Goal: Task Accomplishment & Management: Manage account settings

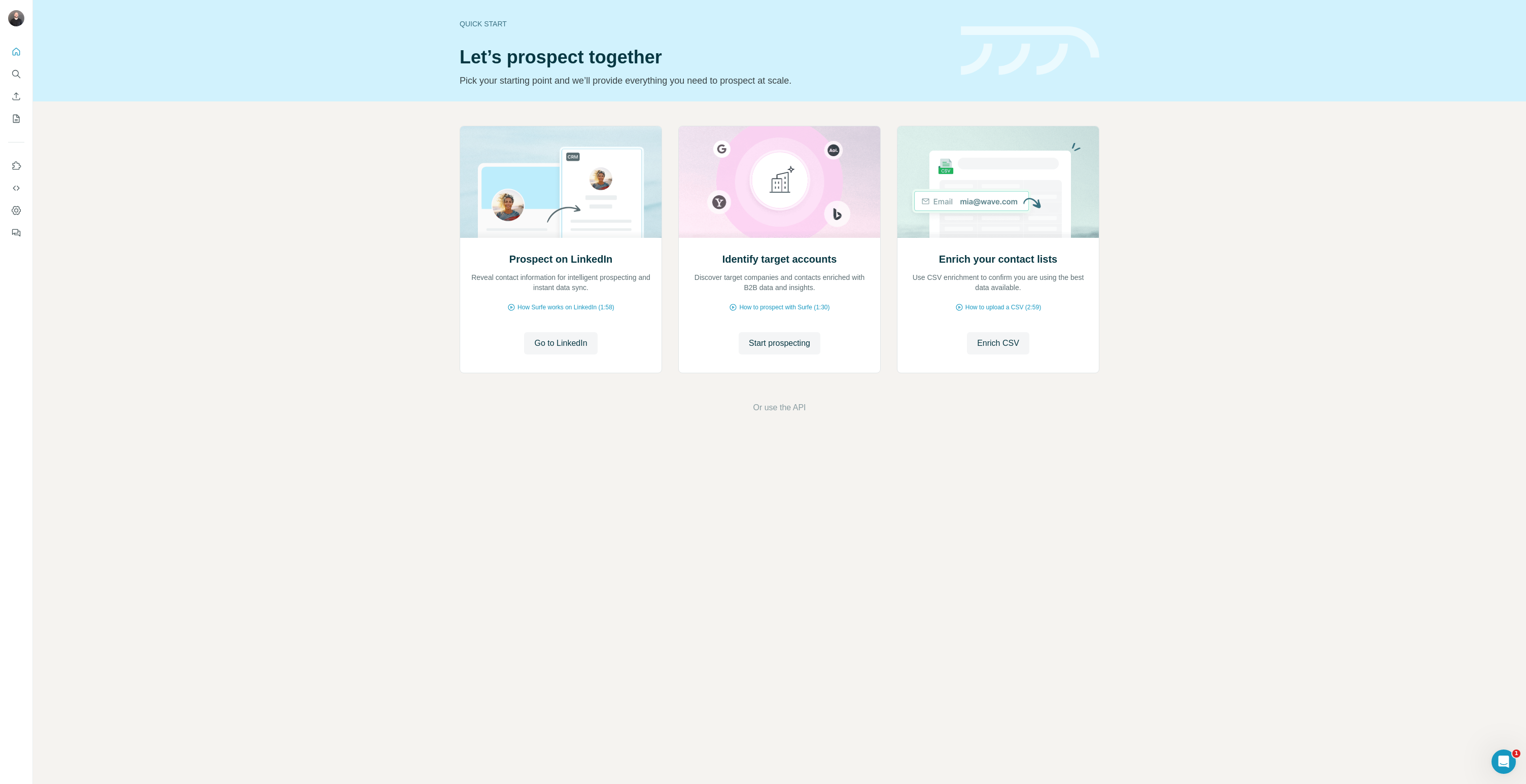
click at [16, 74] on icon "Search" at bounding box center [16, 73] width 10 height 10
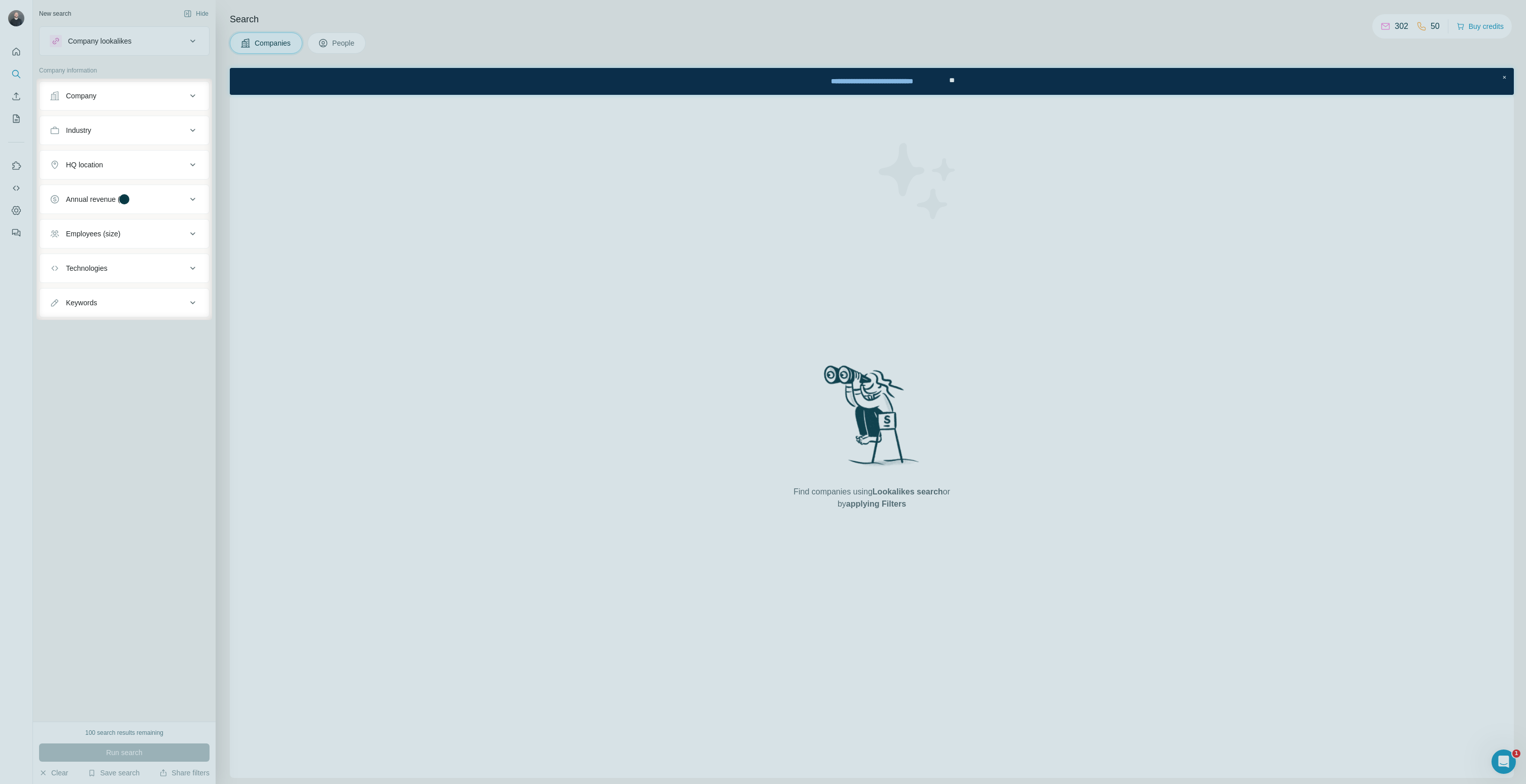
click at [346, 42] on div at bounding box center [763, 39] width 1526 height 79
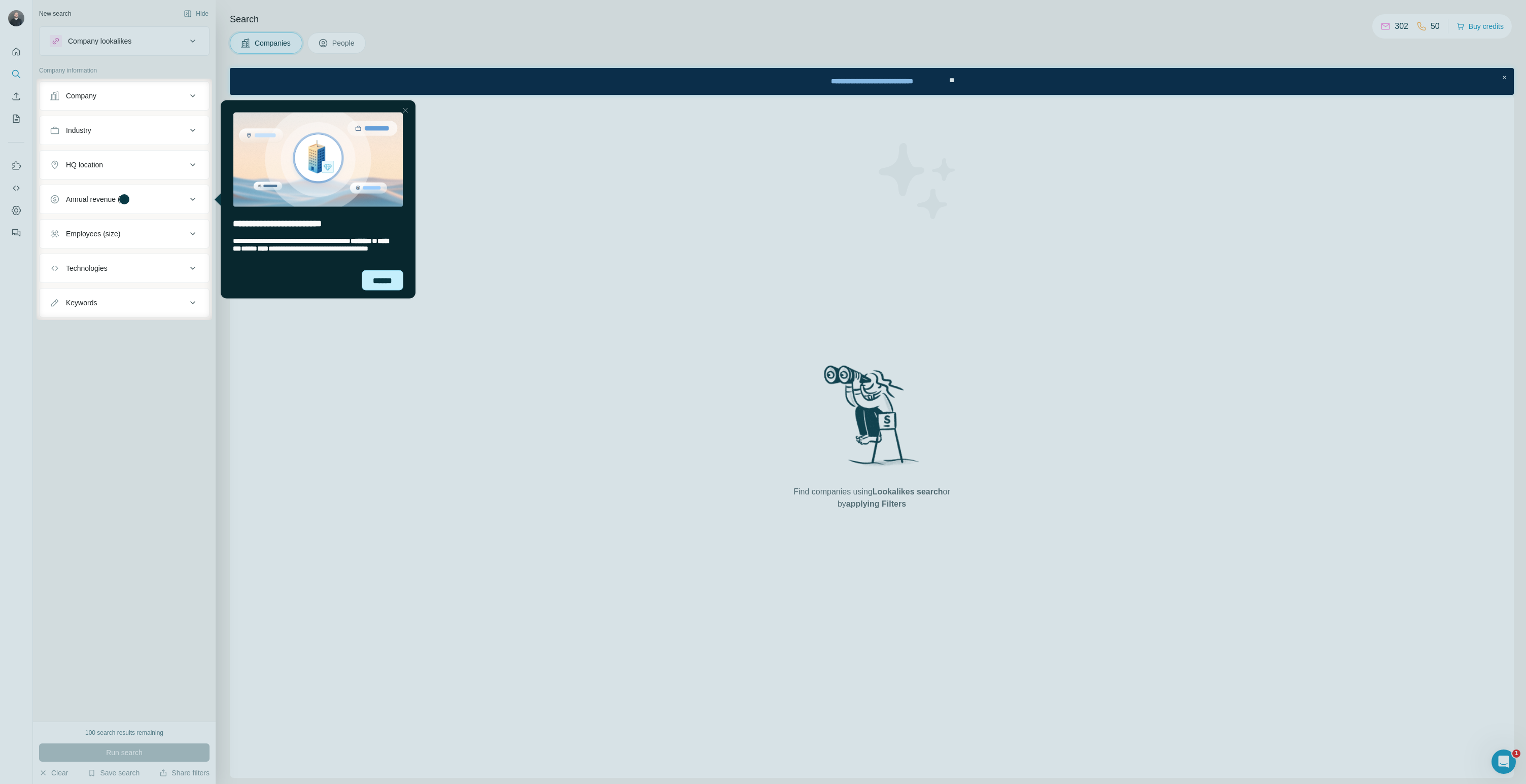
click at [392, 272] on div "******" at bounding box center [383, 280] width 41 height 20
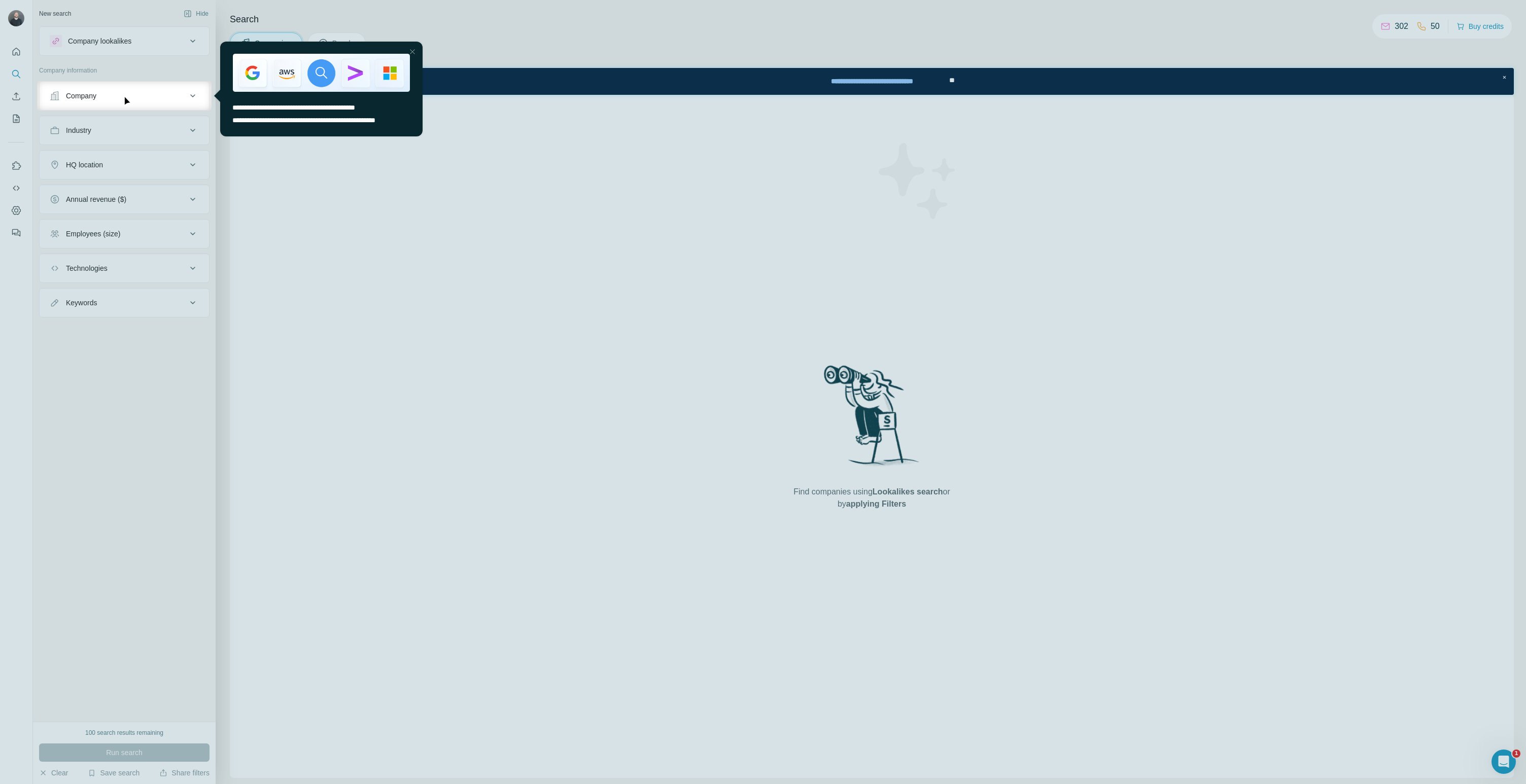
click at [409, 50] on div "Close Step" at bounding box center [412, 52] width 12 height 12
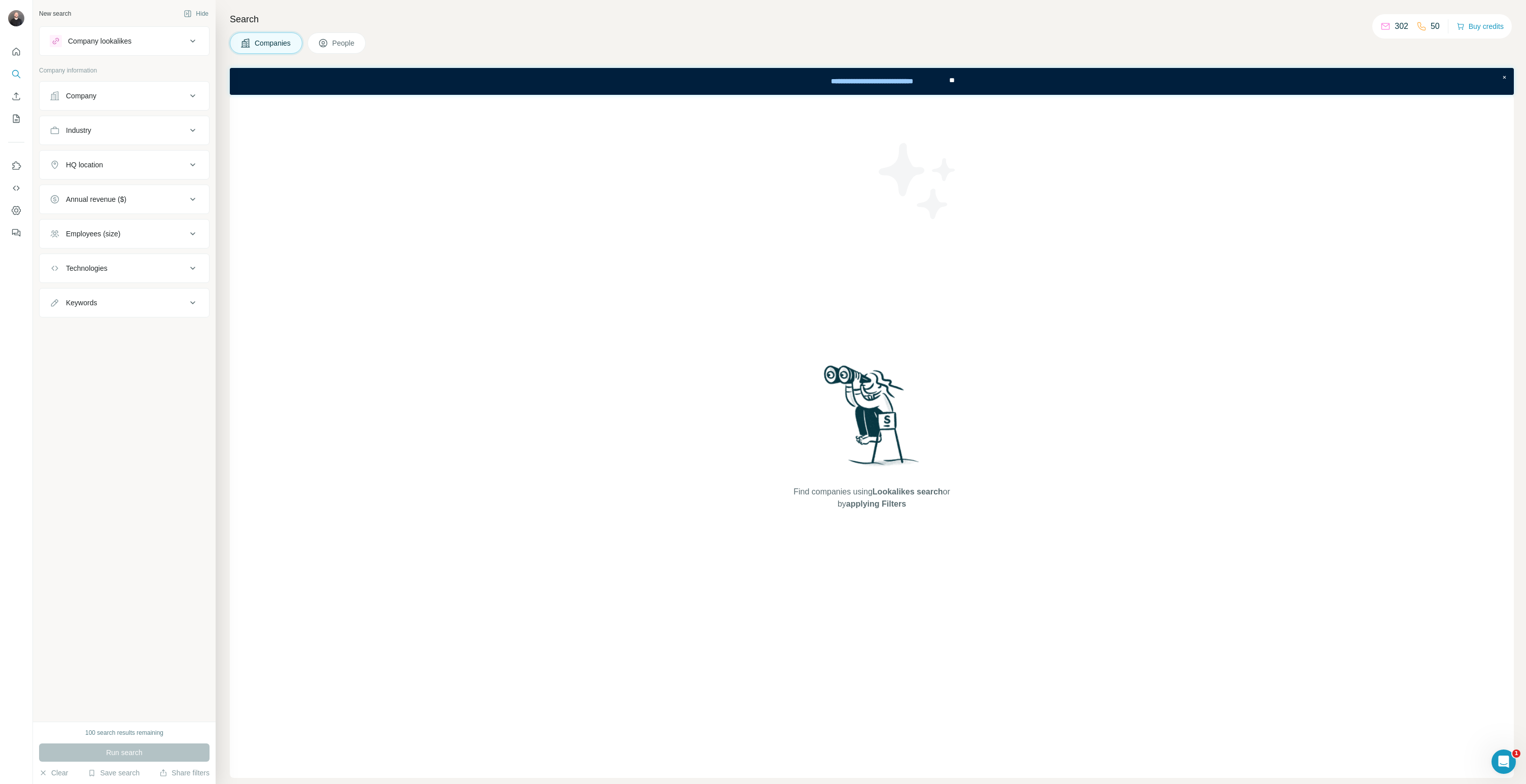
click at [347, 44] on span "People" at bounding box center [344, 43] width 23 height 10
click at [170, 104] on button "Job title" at bounding box center [124, 95] width 169 height 24
click at [158, 120] on input "text" at bounding box center [114, 121] width 129 height 18
click at [175, 105] on button "Job title" at bounding box center [124, 98] width 169 height 28
click at [171, 133] on div "Seniority" at bounding box center [118, 130] width 137 height 10
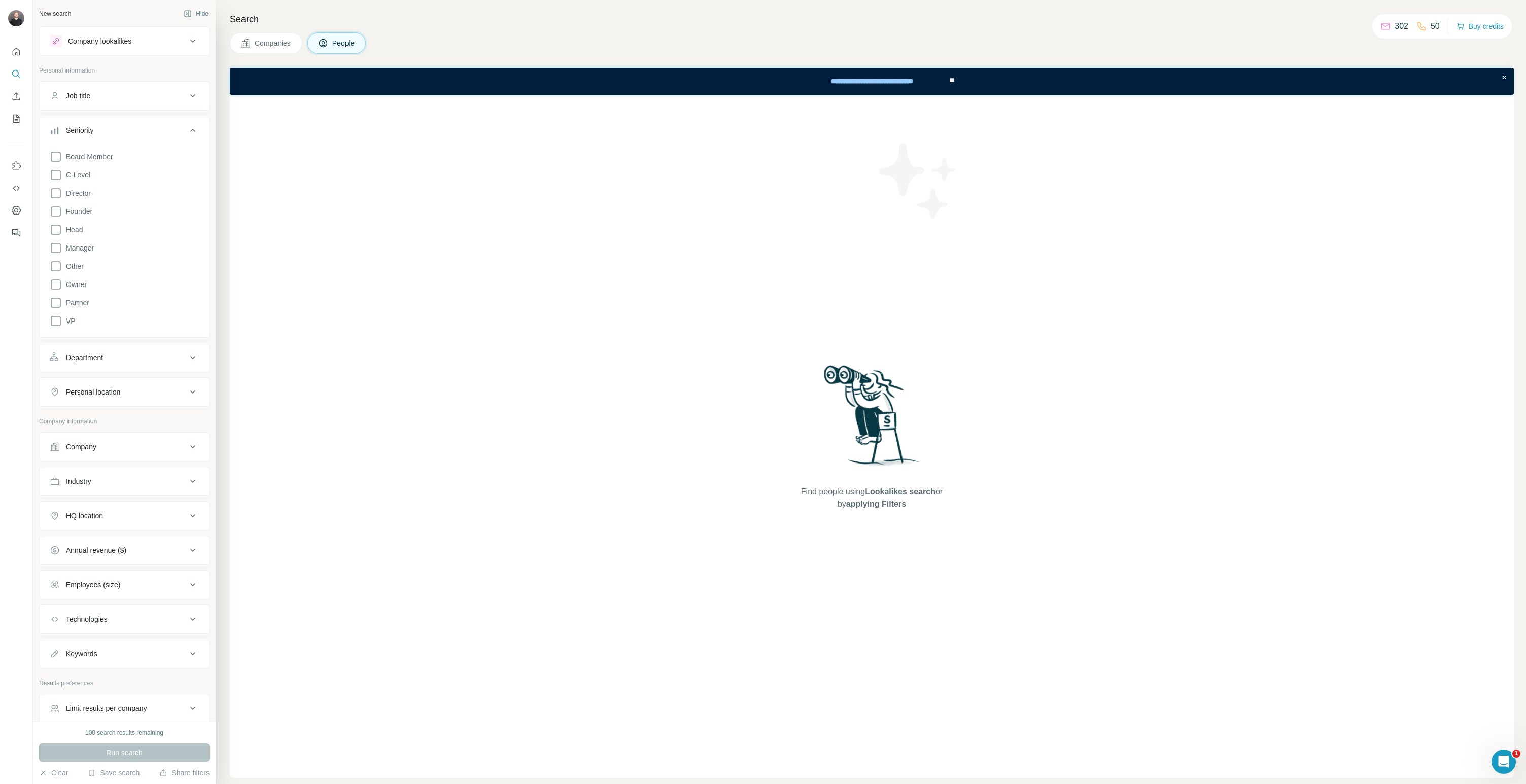
click at [136, 161] on div "Board Member C-Level Director Founder Head Manager Other Owner Partner VP" at bounding box center [124, 236] width 149 height 181
click at [70, 162] on label "Board Member" at bounding box center [81, 156] width 63 height 12
click at [53, 175] on icon at bounding box center [56, 175] width 12 height 12
click at [58, 190] on icon at bounding box center [56, 193] width 12 height 12
click at [58, 205] on icon at bounding box center [56, 211] width 12 height 12
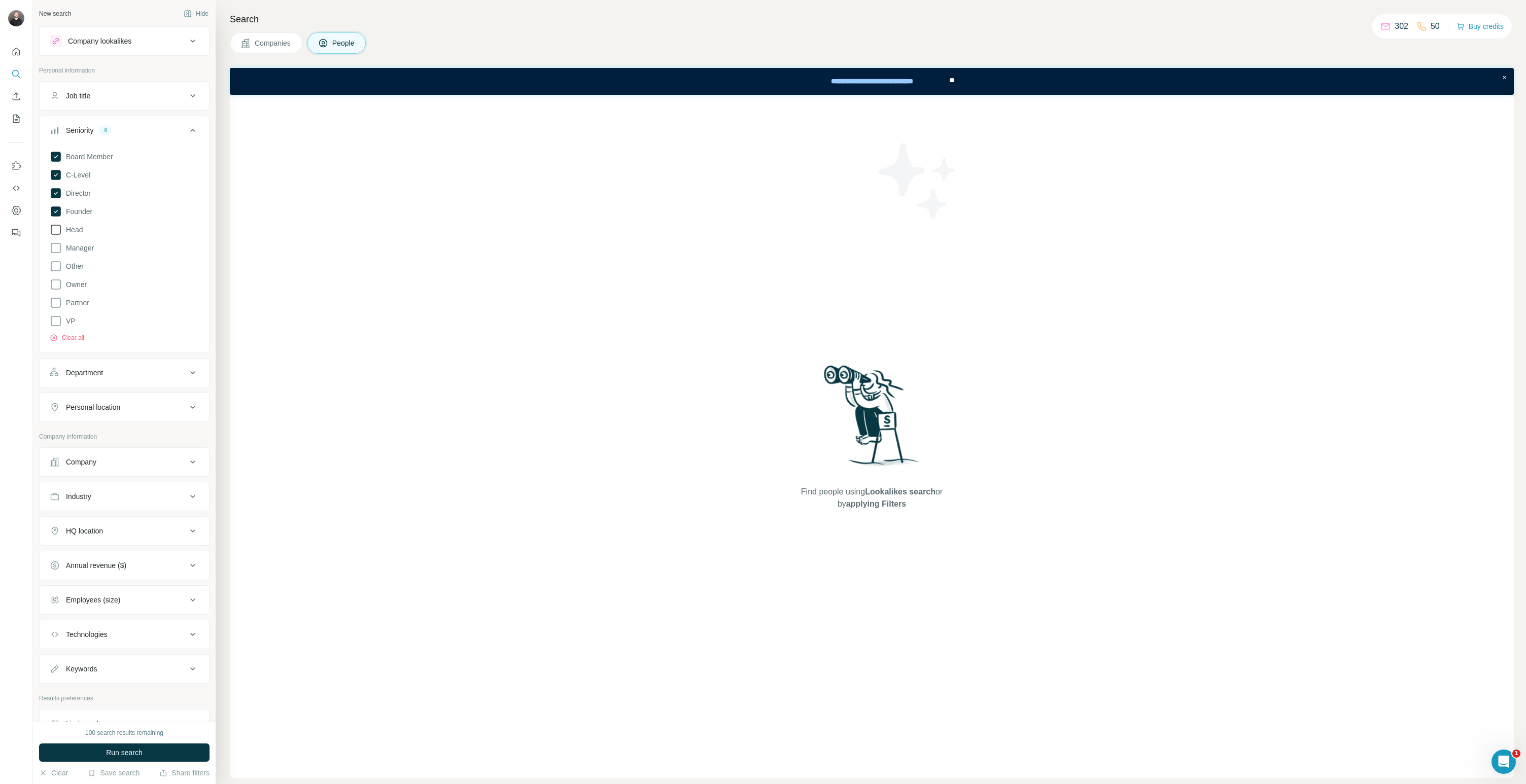
click at [54, 232] on icon at bounding box center [56, 230] width 12 height 12
click at [128, 773] on button "Save search" at bounding box center [113, 773] width 52 height 10
click at [146, 731] on div "Save search" at bounding box center [142, 735] width 107 height 20
click at [101, 404] on button "Company" at bounding box center [124, 399] width 169 height 24
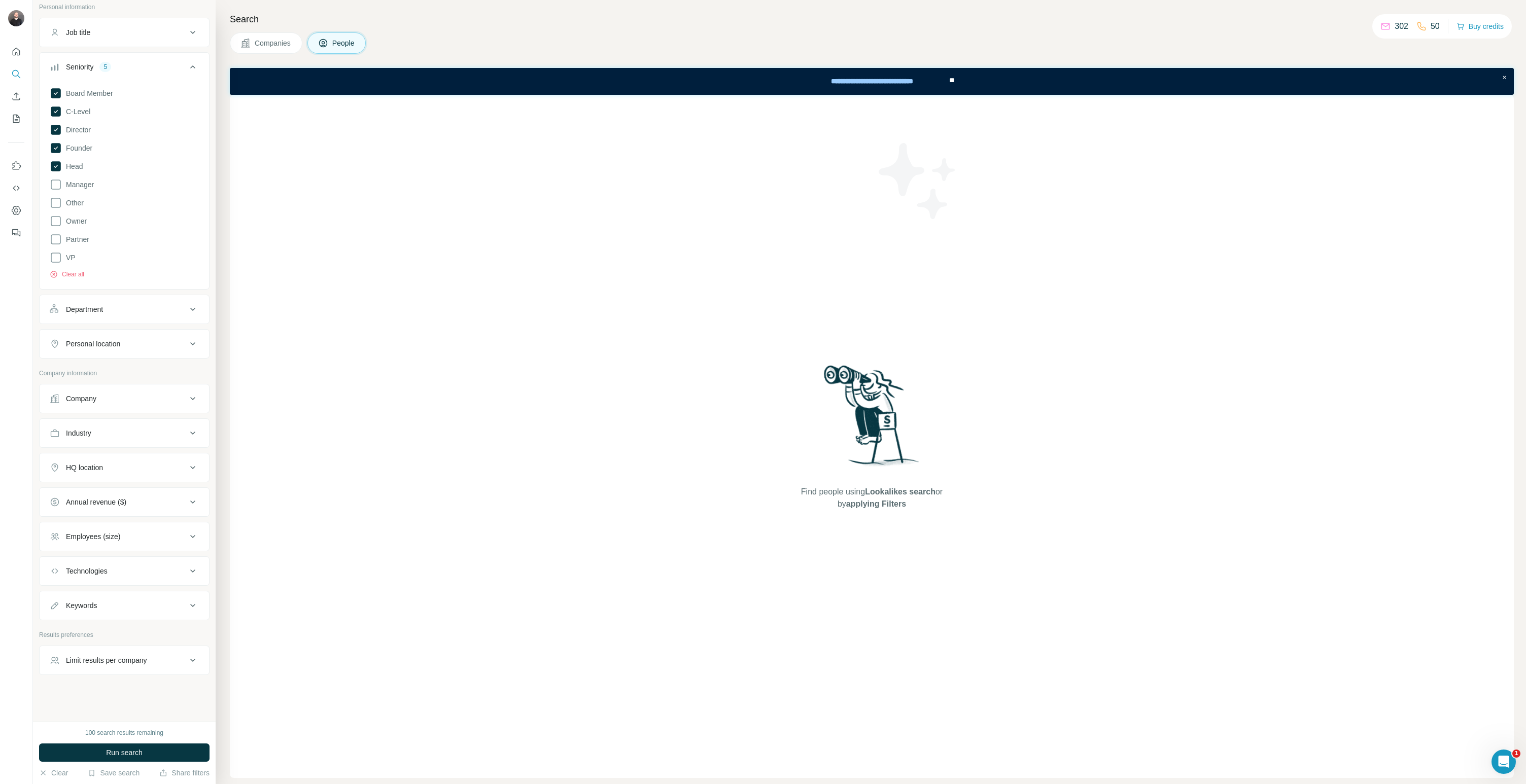
click at [101, 404] on button "Company" at bounding box center [124, 399] width 169 height 24
click at [117, 407] on button "Company" at bounding box center [124, 399] width 169 height 24
click at [102, 435] on input "text" at bounding box center [124, 443] width 149 height 18
paste input "**********"
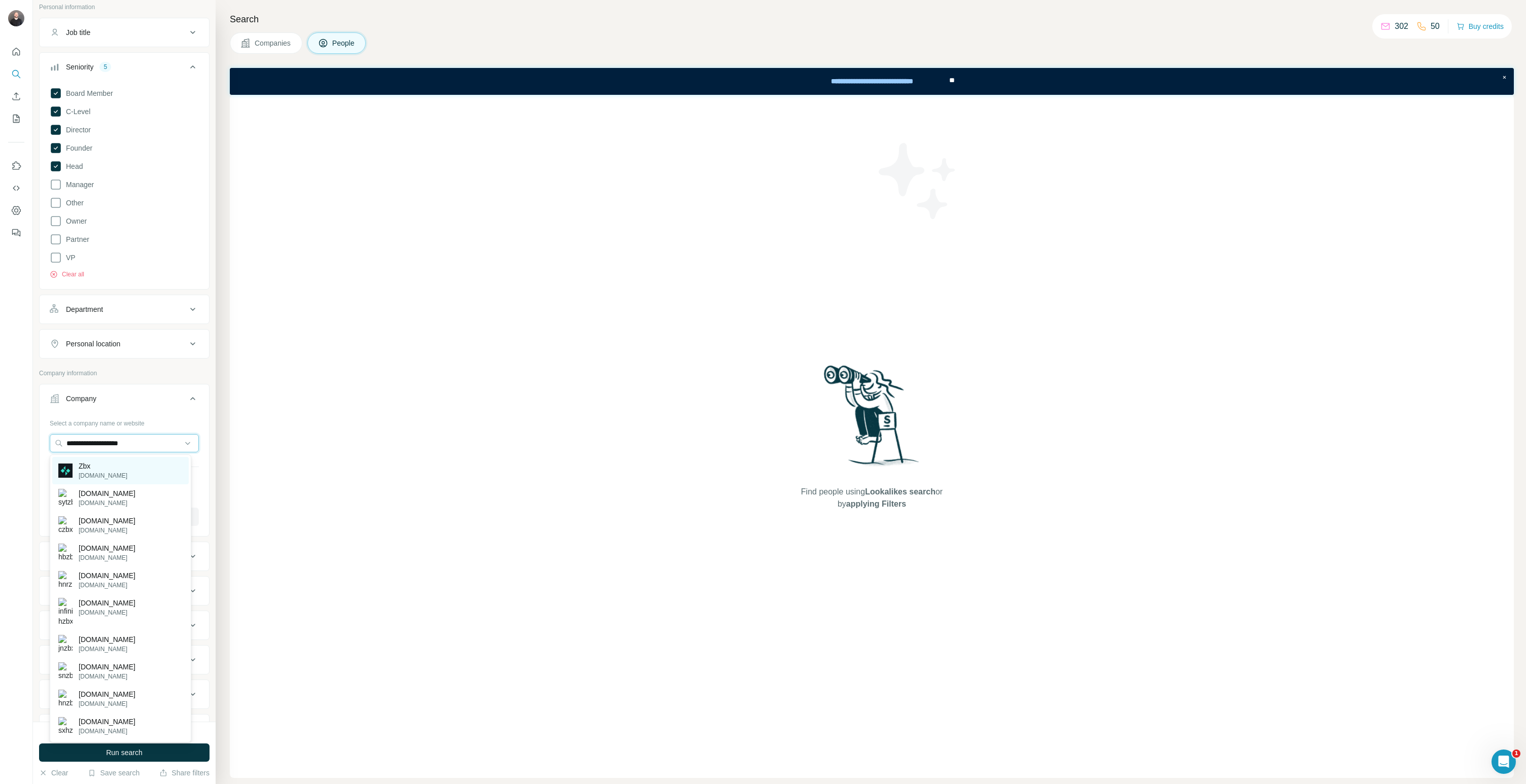
type input "**********"
click at [117, 465] on div "Zbx zbx.com" at bounding box center [120, 471] width 136 height 27
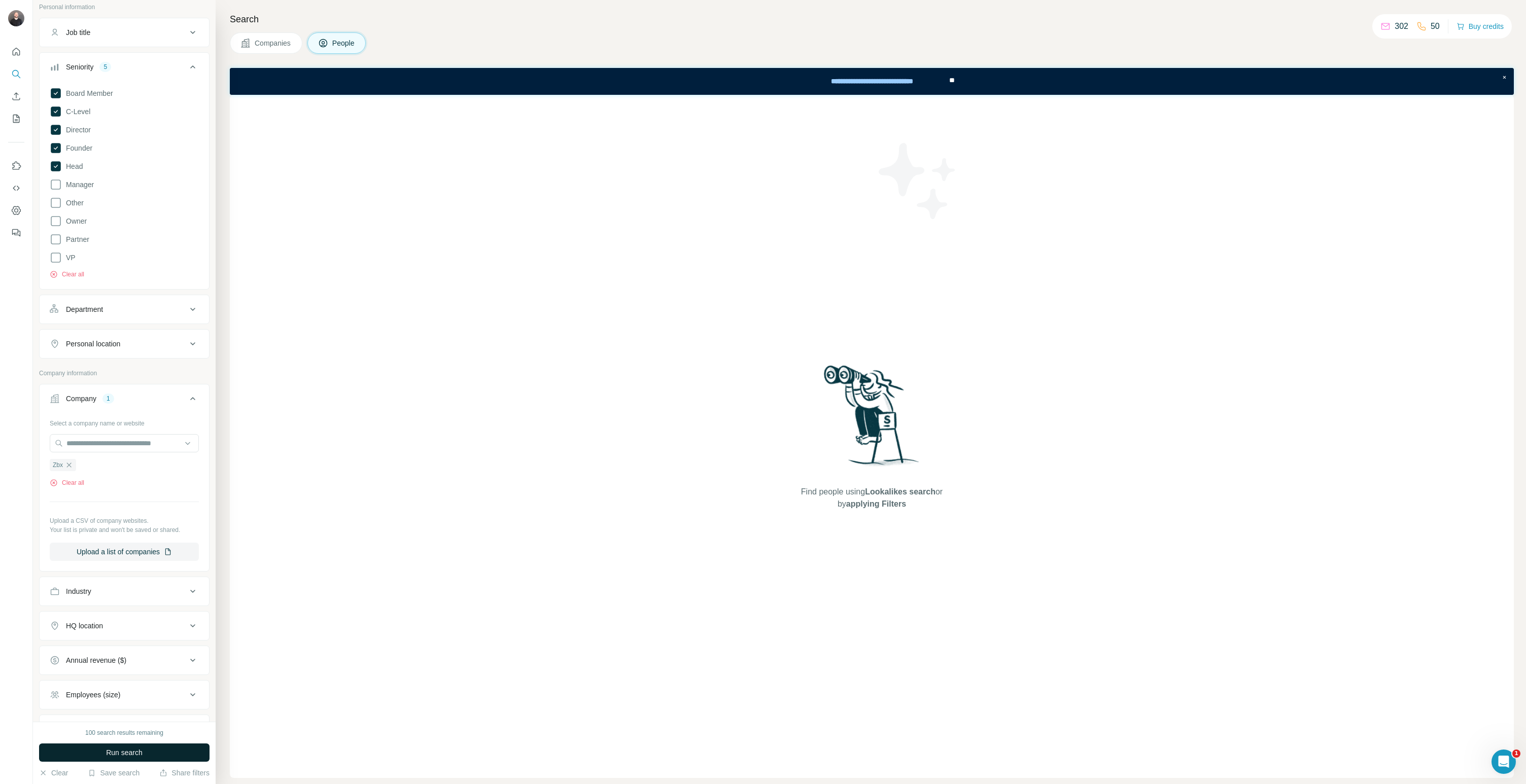
click at [152, 756] on button "Run search" at bounding box center [124, 752] width 171 height 18
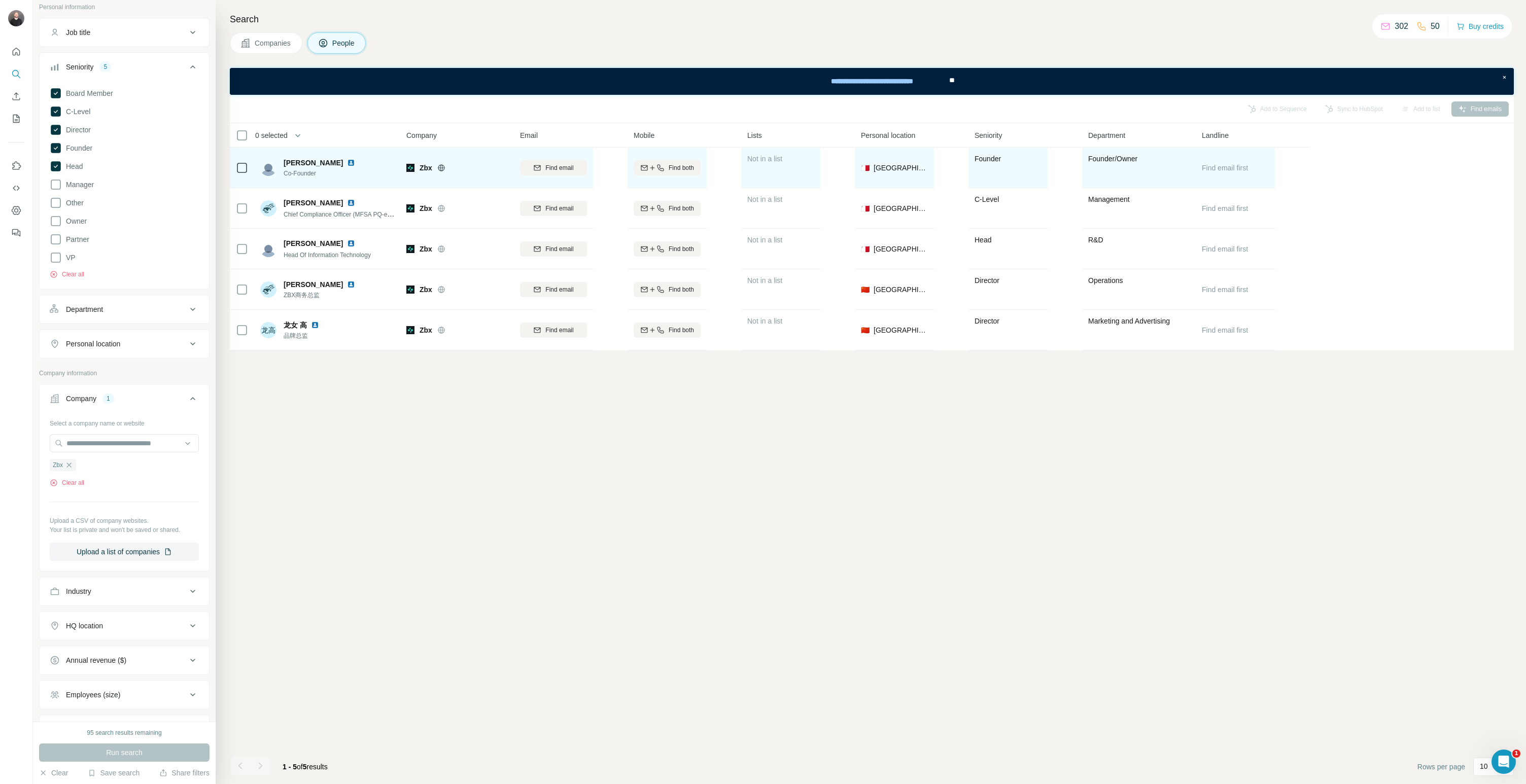
click at [233, 165] on td at bounding box center [242, 168] width 24 height 41
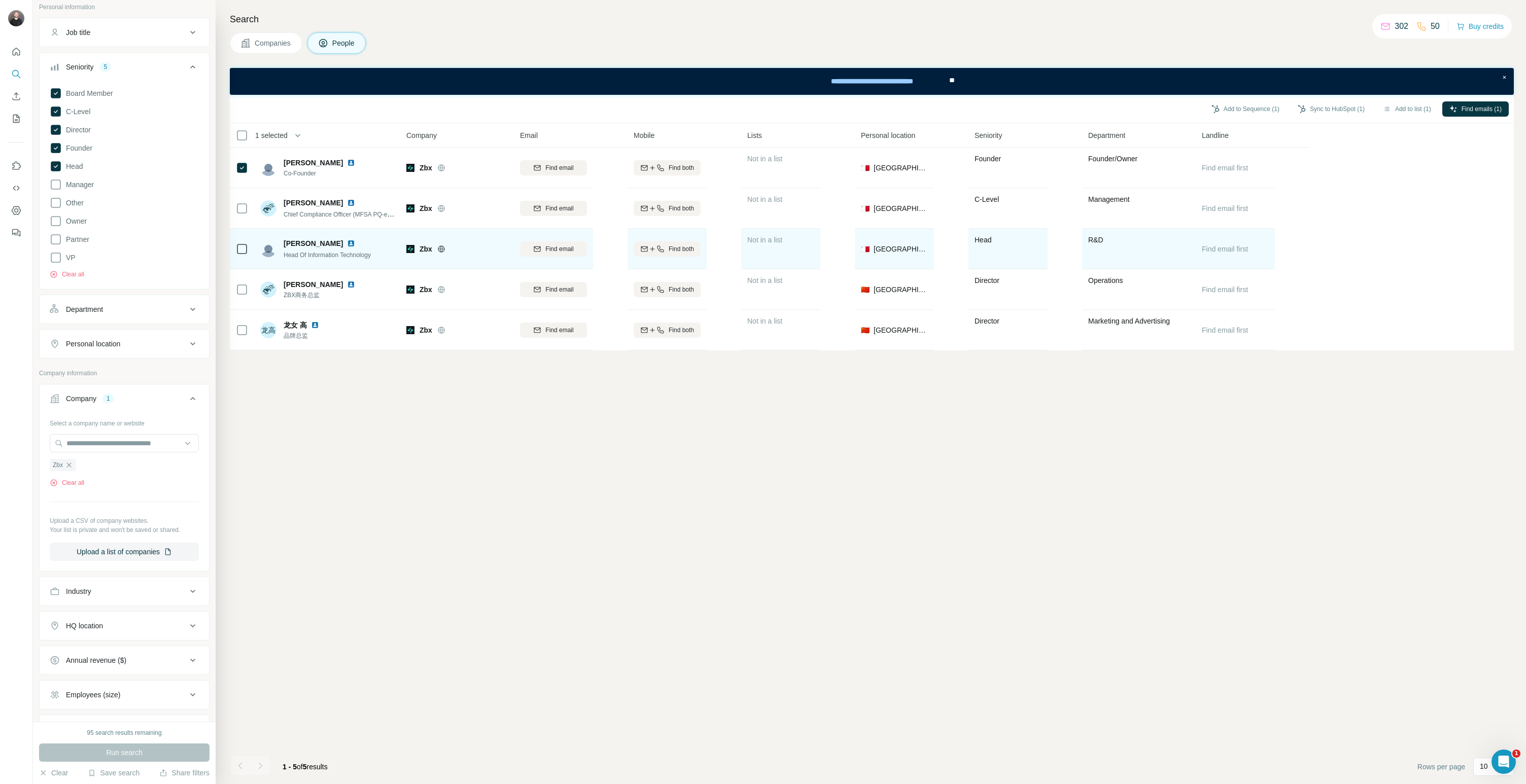
click at [247, 250] on icon at bounding box center [242, 249] width 12 height 12
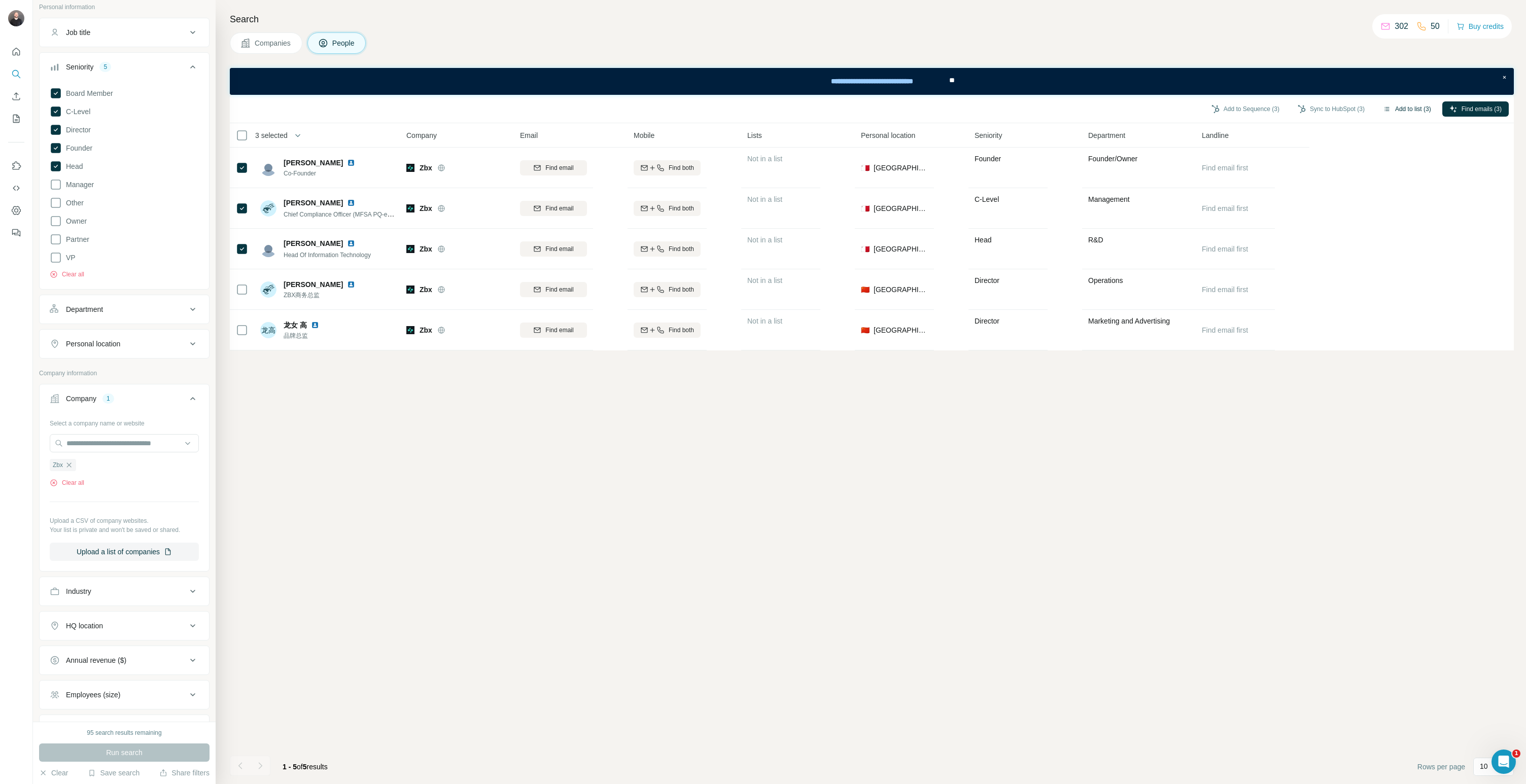
click at [1405, 108] on button "Add to list (3)" at bounding box center [1407, 109] width 62 height 15
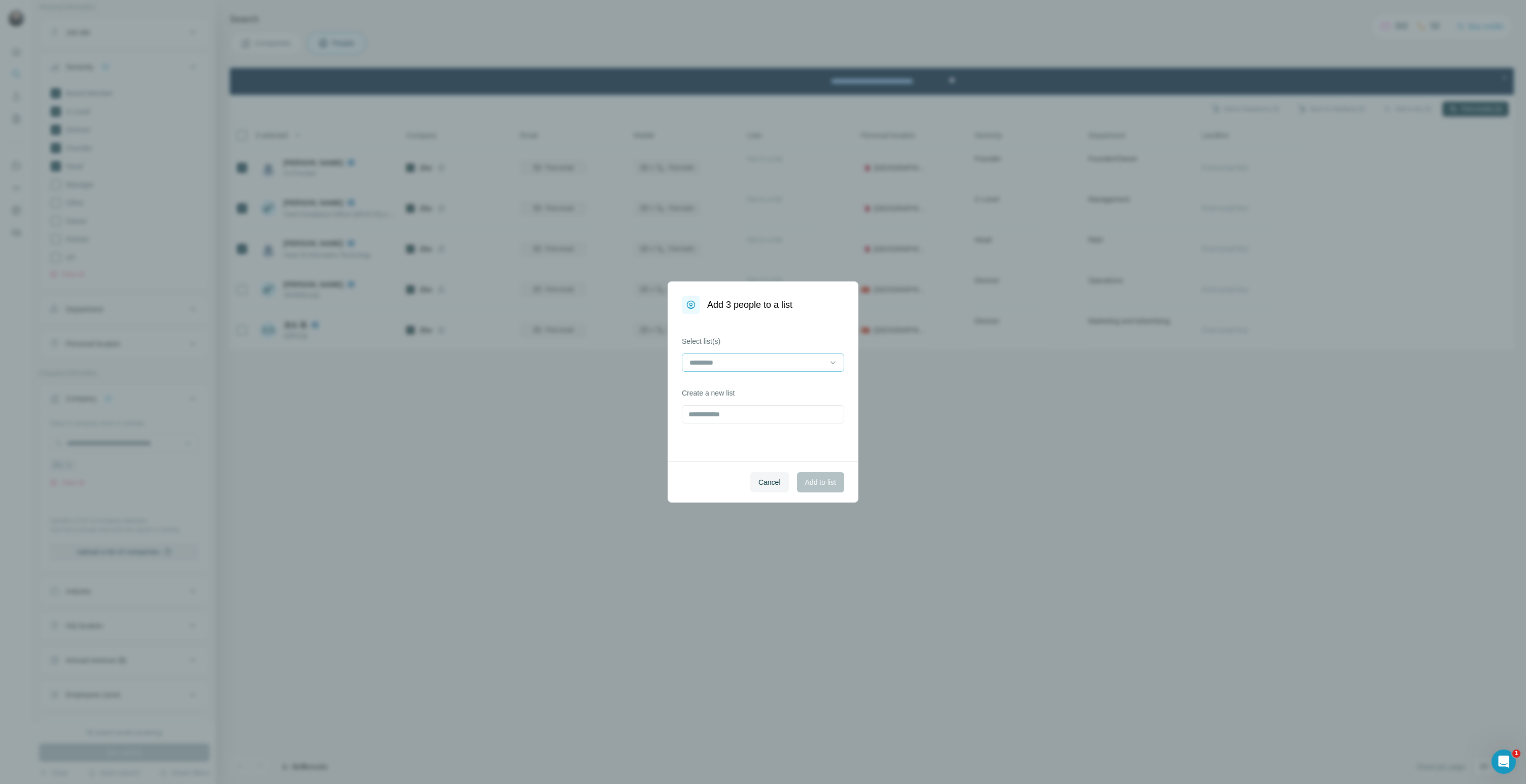
click at [758, 362] on input at bounding box center [756, 362] width 137 height 11
click at [763, 390] on div "ESMA CASP" at bounding box center [762, 385] width 157 height 18
click at [823, 480] on span "Add to list" at bounding box center [820, 482] width 31 height 10
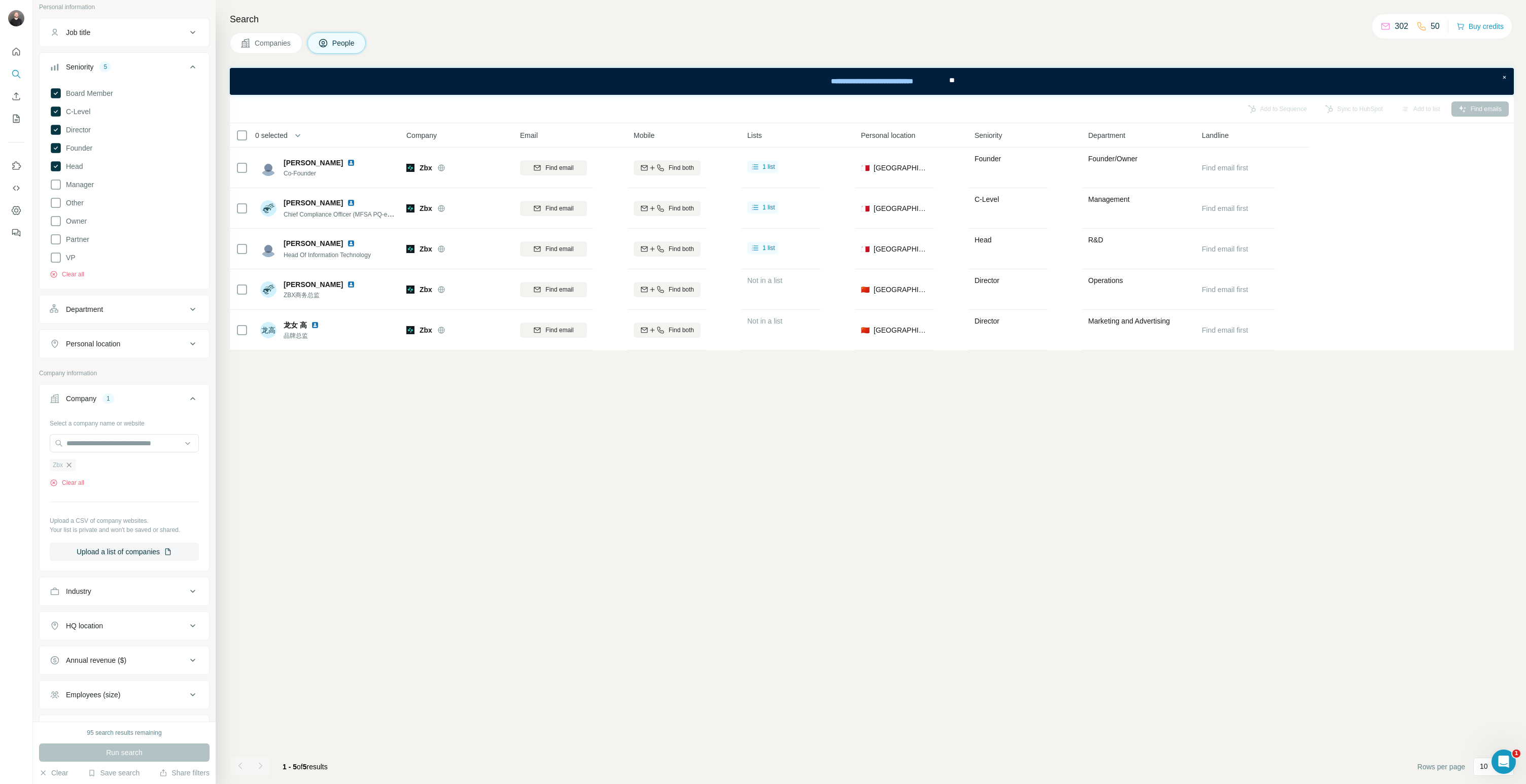
click at [72, 462] on icon "button" at bounding box center [69, 465] width 8 height 8
click at [88, 451] on input "text" at bounding box center [124, 443] width 149 height 18
click at [74, 444] on input "**********" at bounding box center [124, 443] width 149 height 18
click at [72, 444] on input "**********" at bounding box center [124, 443] width 149 height 18
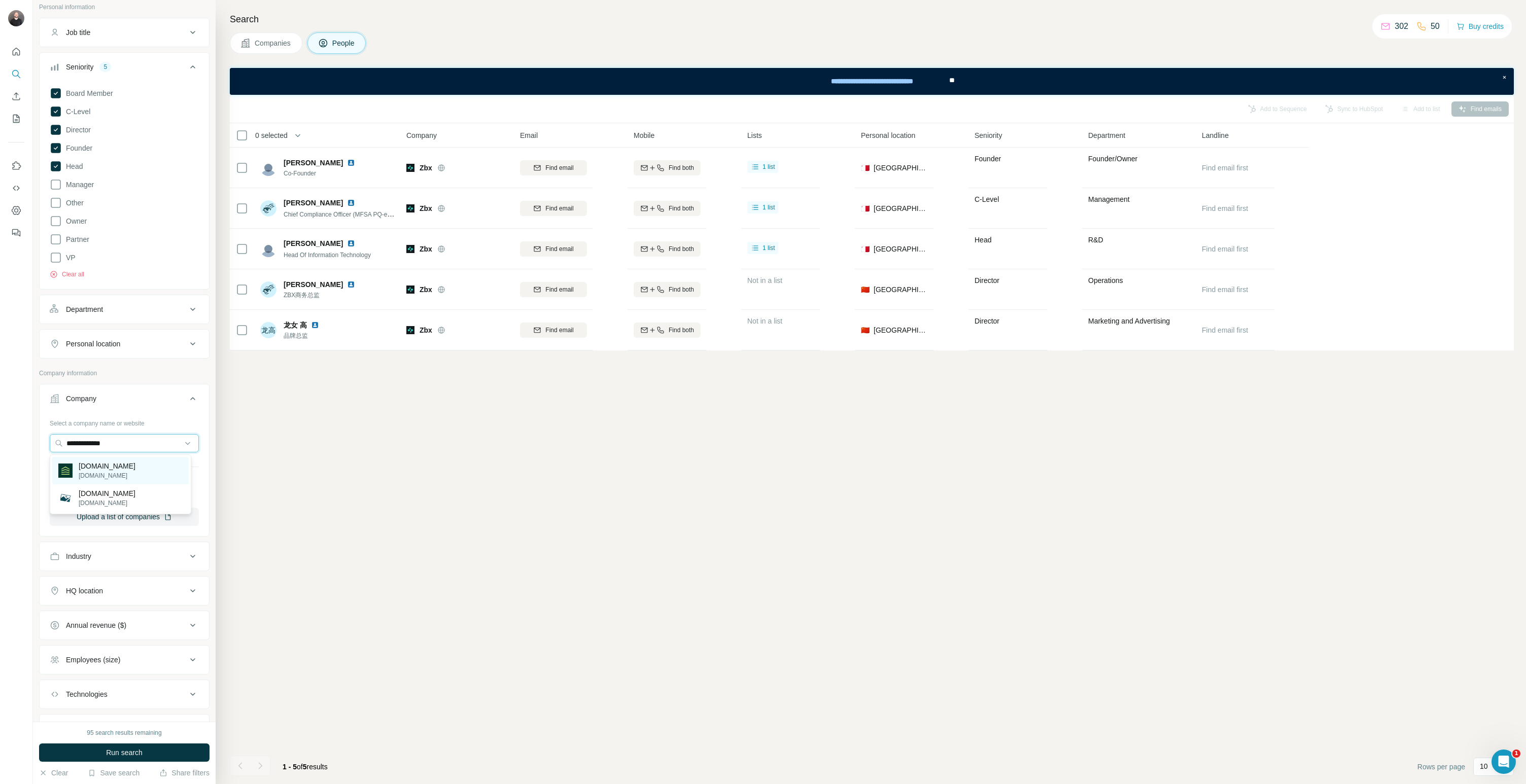
type input "**********"
click at [111, 480] on p "amdax.com" at bounding box center [107, 475] width 57 height 9
click at [143, 751] on span "Run search" at bounding box center [124, 752] width 37 height 10
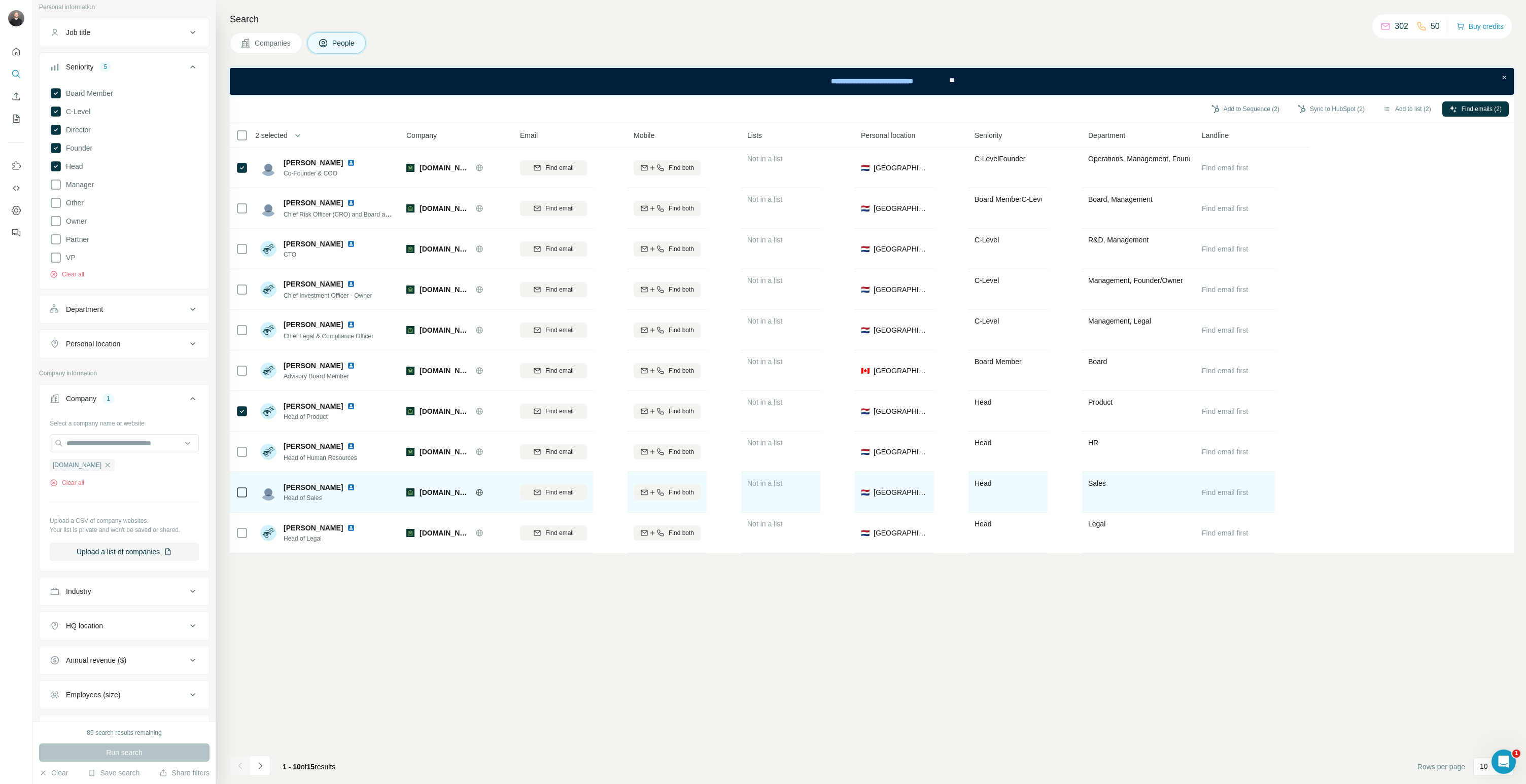
click at [244, 499] on div at bounding box center [242, 492] width 12 height 28
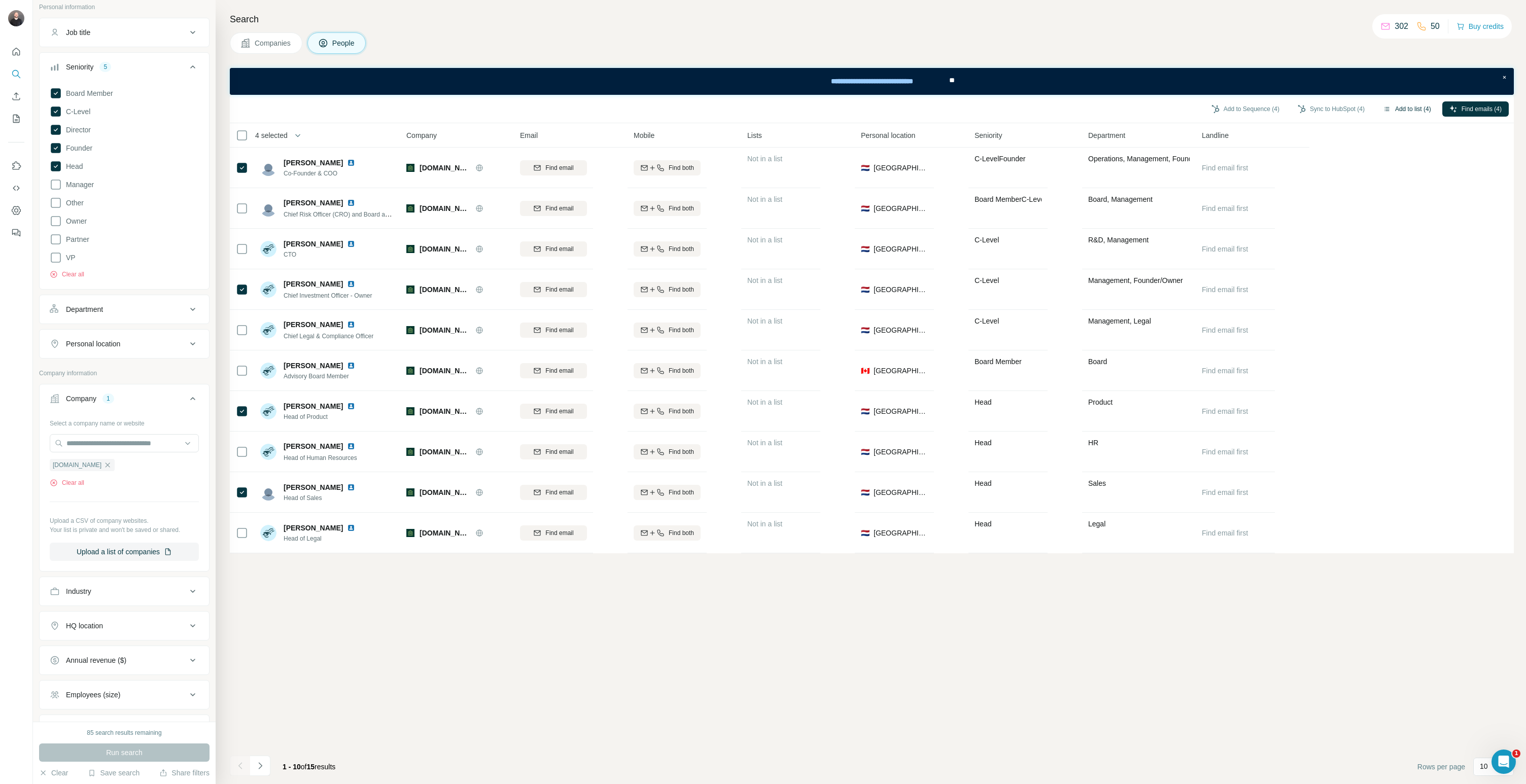
click at [1405, 109] on button "Add to list (4)" at bounding box center [1407, 109] width 62 height 15
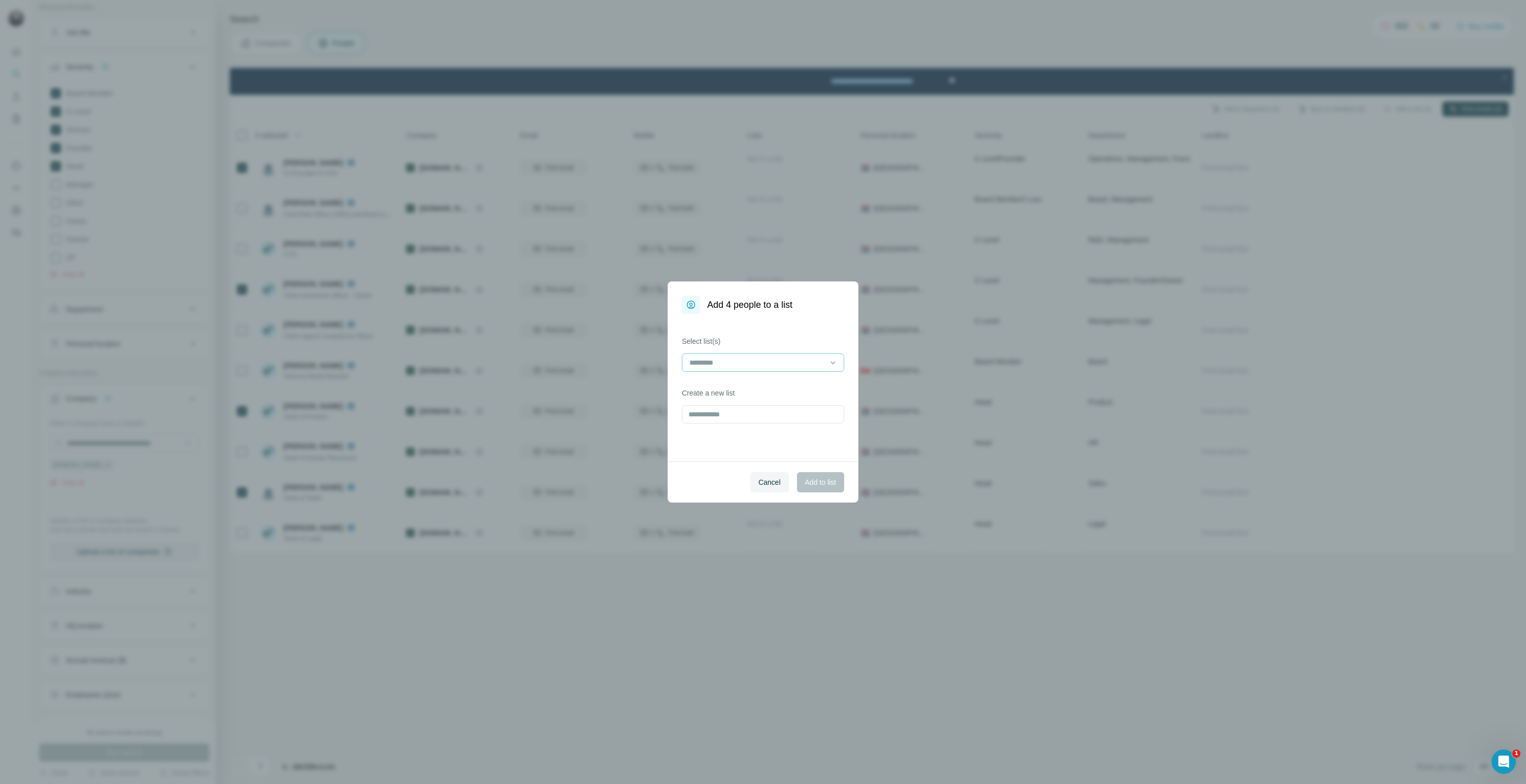
click at [729, 359] on input at bounding box center [756, 362] width 137 height 11
click at [724, 380] on p "ESMA CASP" at bounding box center [711, 385] width 41 height 10
click at [761, 335] on div "Select list(s) ESMA CASP Create a new list" at bounding box center [763, 387] width 191 height 147
click at [823, 486] on span "Add to list" at bounding box center [820, 482] width 31 height 10
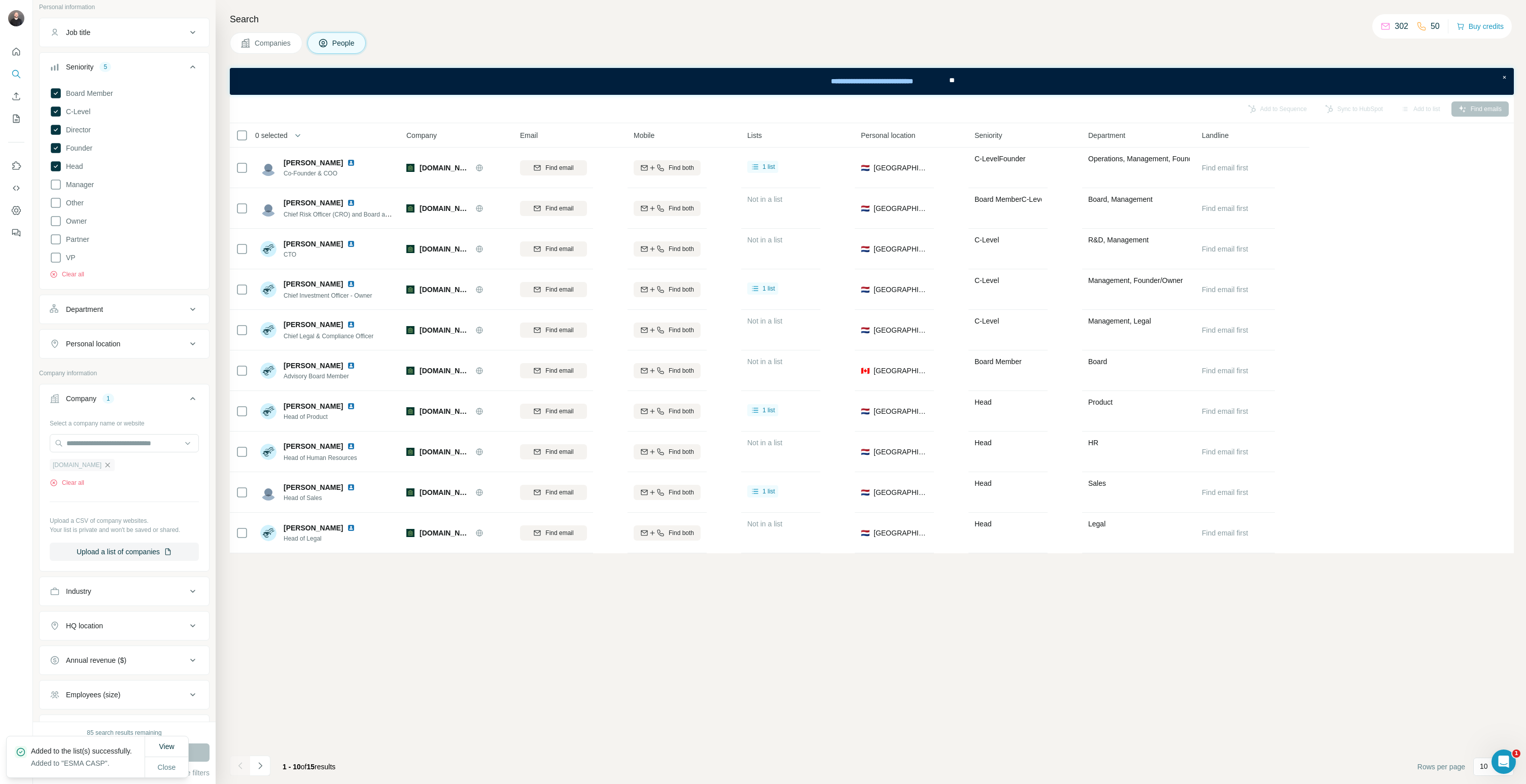
click at [104, 464] on icon "button" at bounding box center [108, 465] width 8 height 8
click at [105, 445] on input "text" at bounding box center [124, 443] width 149 height 18
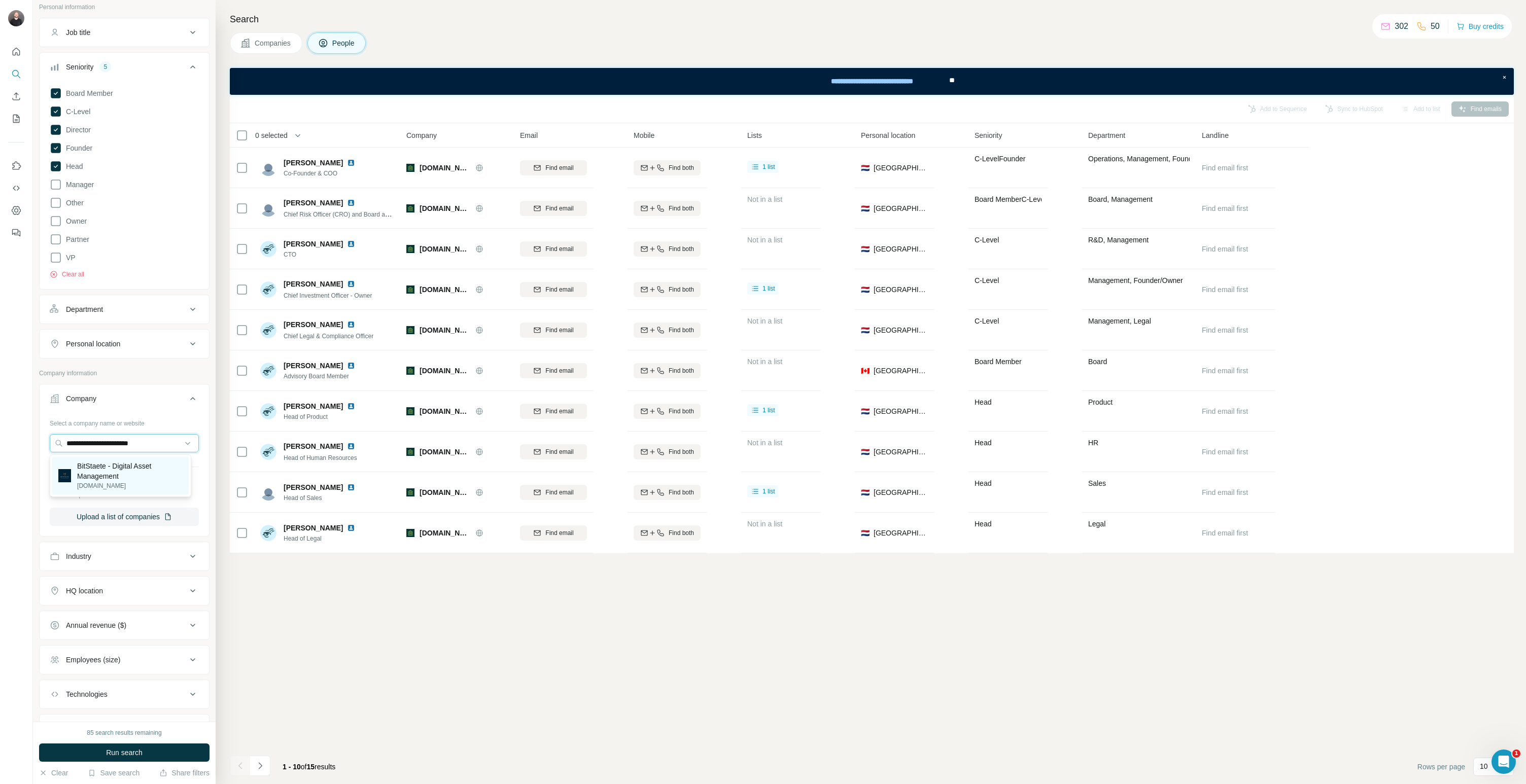
type input "**********"
click at [135, 472] on p "BitStaete - Digital Asset Management" at bounding box center [130, 471] width 105 height 20
click at [169, 751] on button "Run search" at bounding box center [124, 752] width 171 height 18
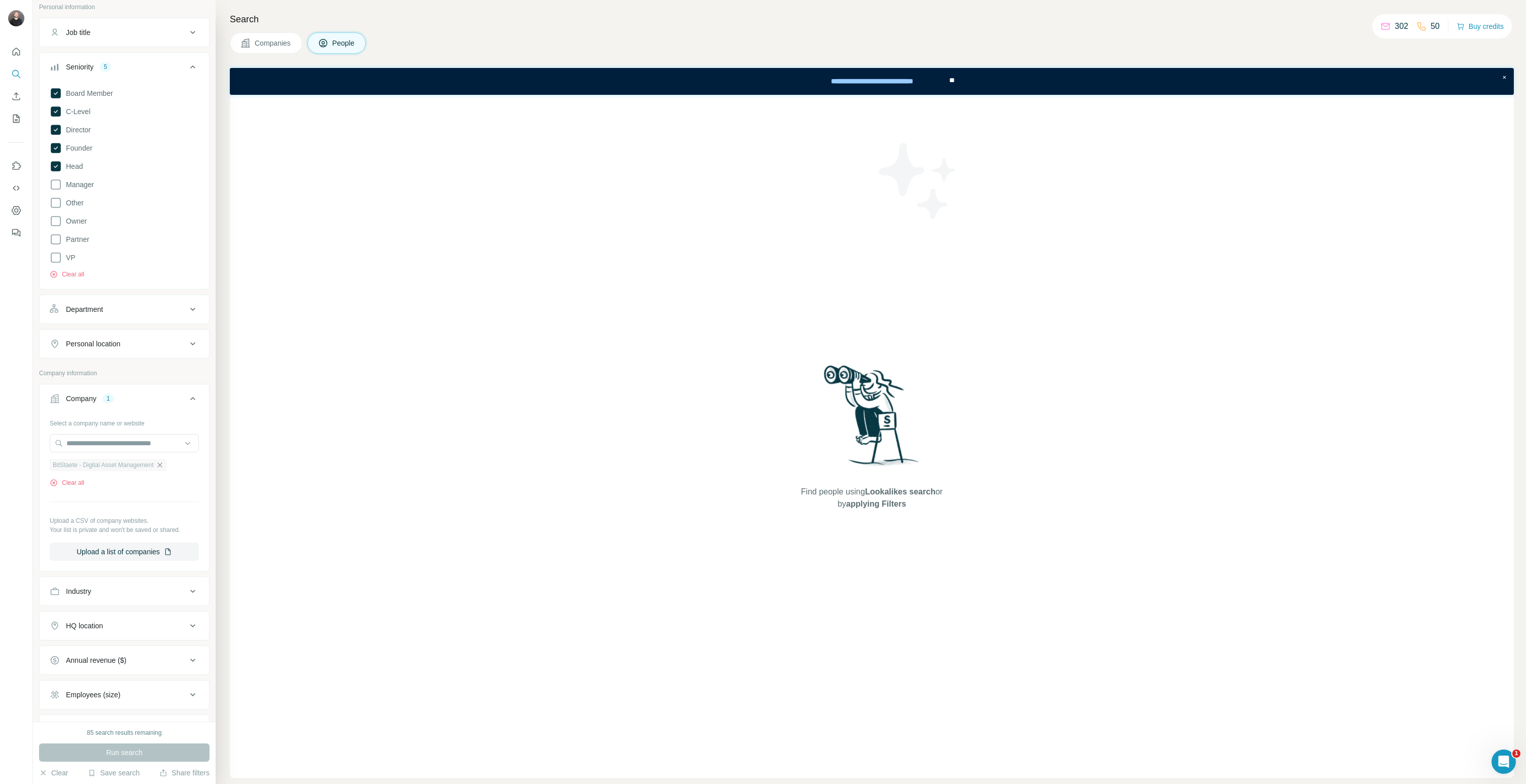
click at [164, 468] on icon "button" at bounding box center [160, 465] width 8 height 8
click at [168, 451] on input "text" at bounding box center [124, 443] width 149 height 18
paste input "**********"
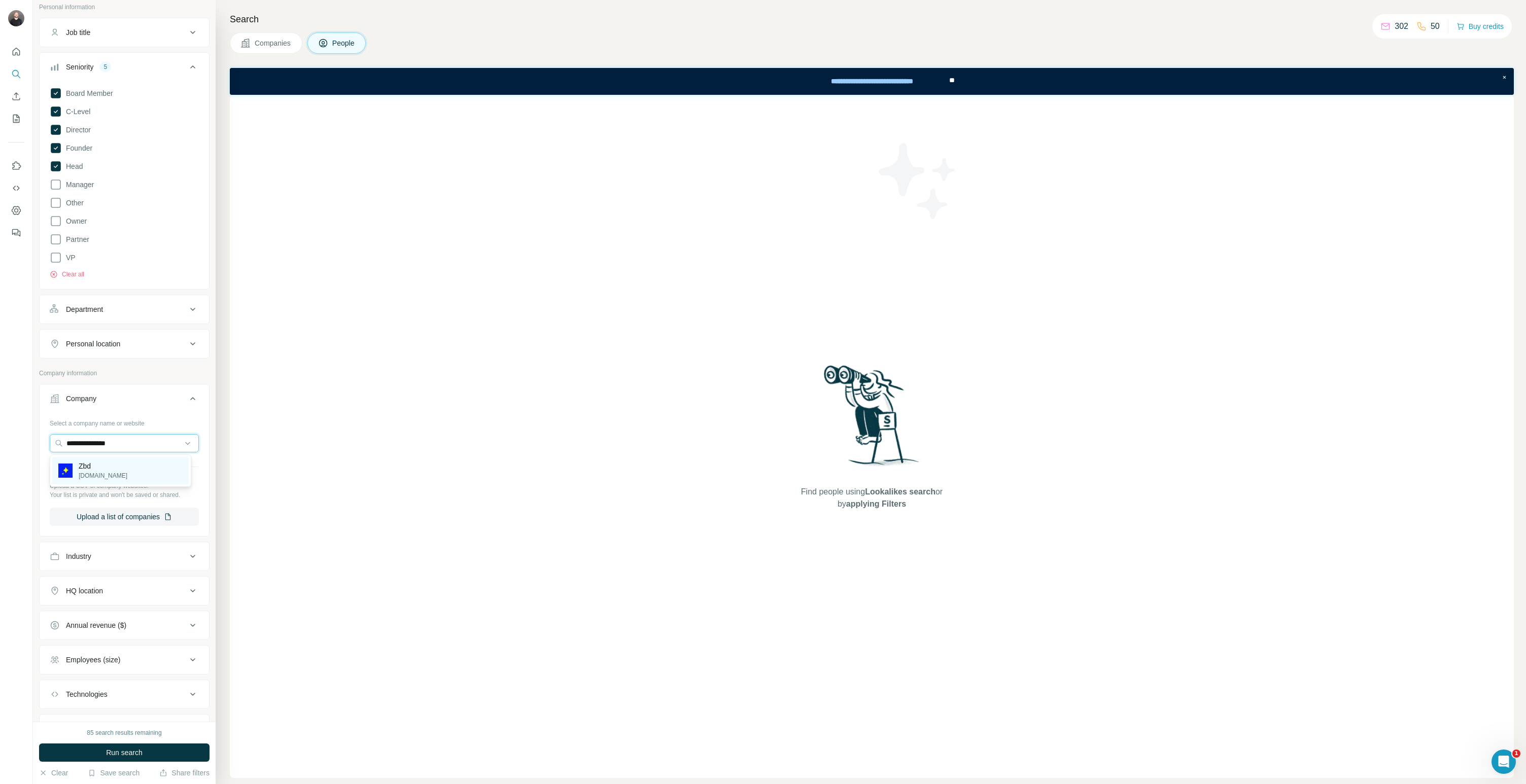
type input "**********"
click at [152, 470] on div "Zbd zbd.gg" at bounding box center [120, 471] width 136 height 27
click at [175, 750] on button "Run search" at bounding box center [124, 752] width 171 height 18
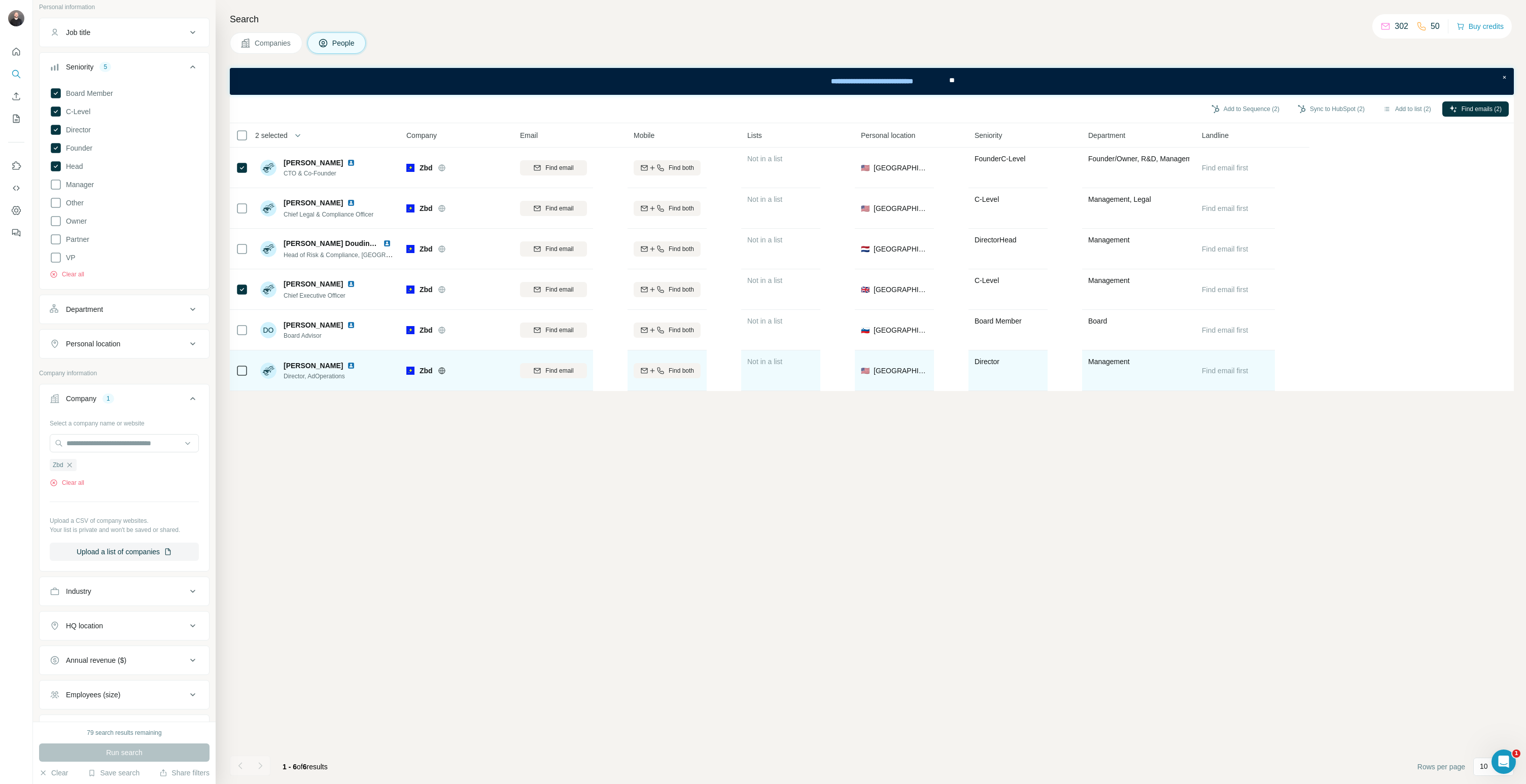
click at [251, 380] on td at bounding box center [242, 371] width 24 height 41
click at [249, 376] on td at bounding box center [242, 371] width 24 height 41
click at [347, 365] on img at bounding box center [351, 366] width 8 height 8
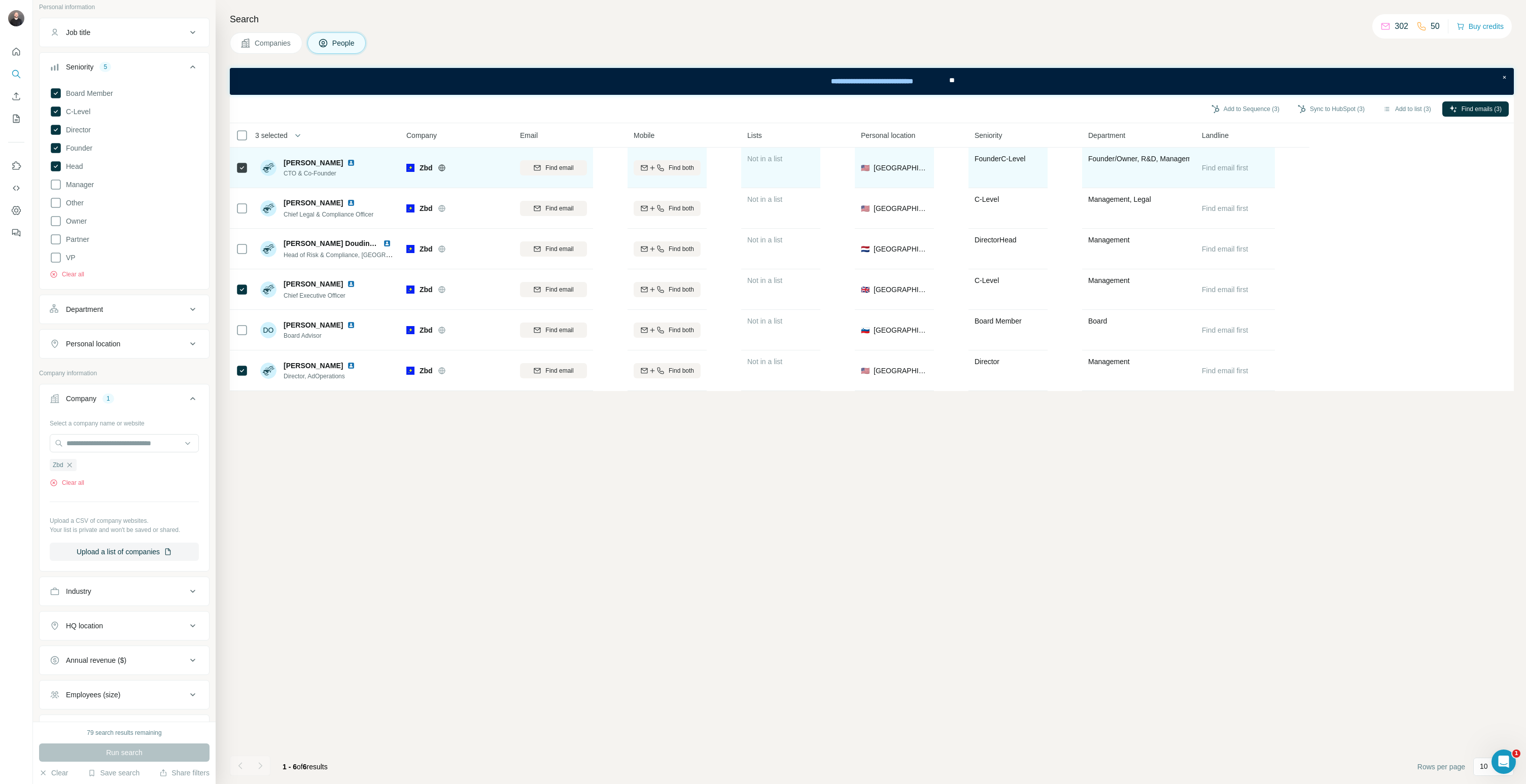
click at [347, 162] on img at bounding box center [351, 163] width 8 height 8
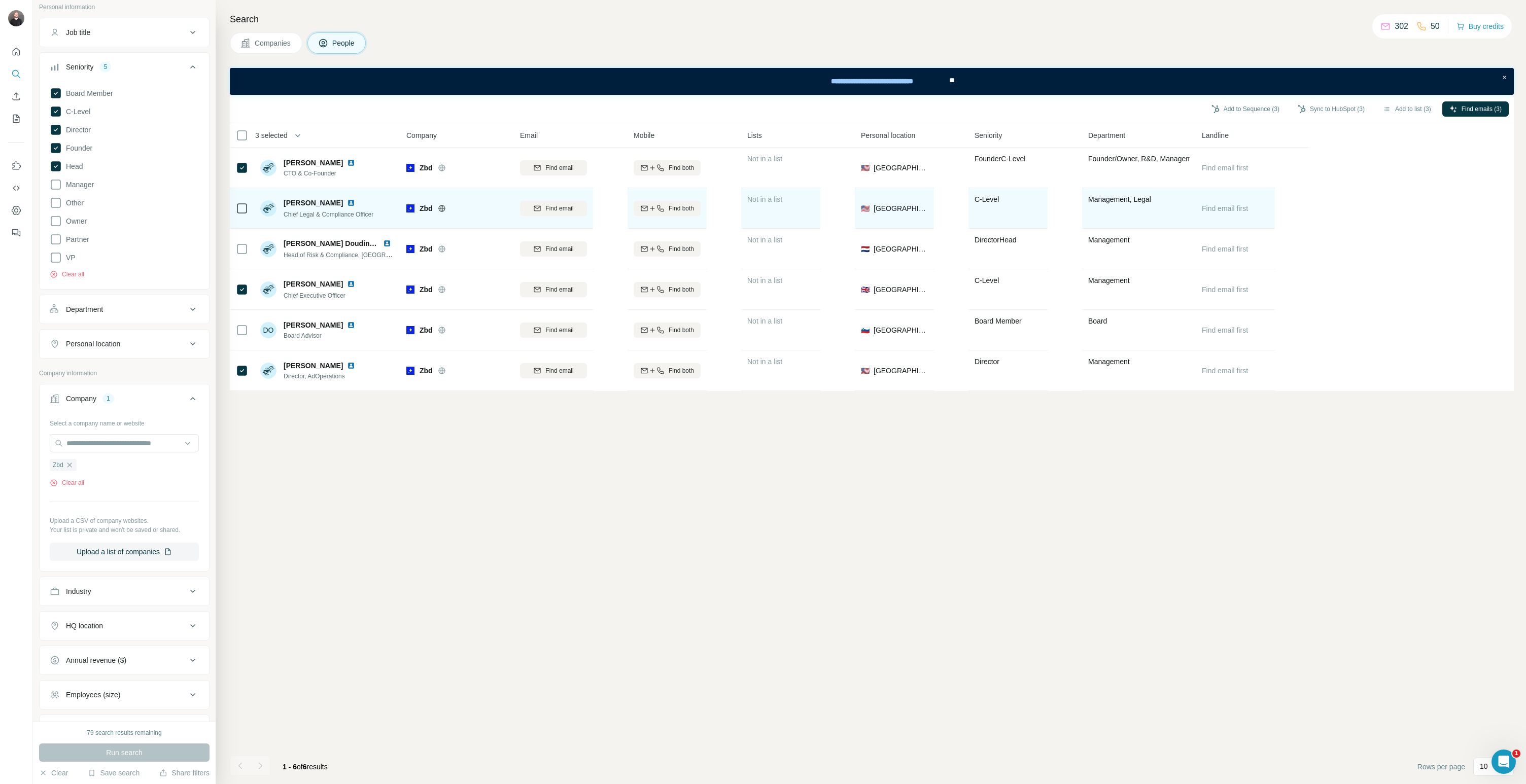
click at [408, 209] on img at bounding box center [411, 208] width 8 height 8
click at [347, 199] on div at bounding box center [353, 203] width 12 height 8
click at [347, 202] on img at bounding box center [351, 203] width 8 height 8
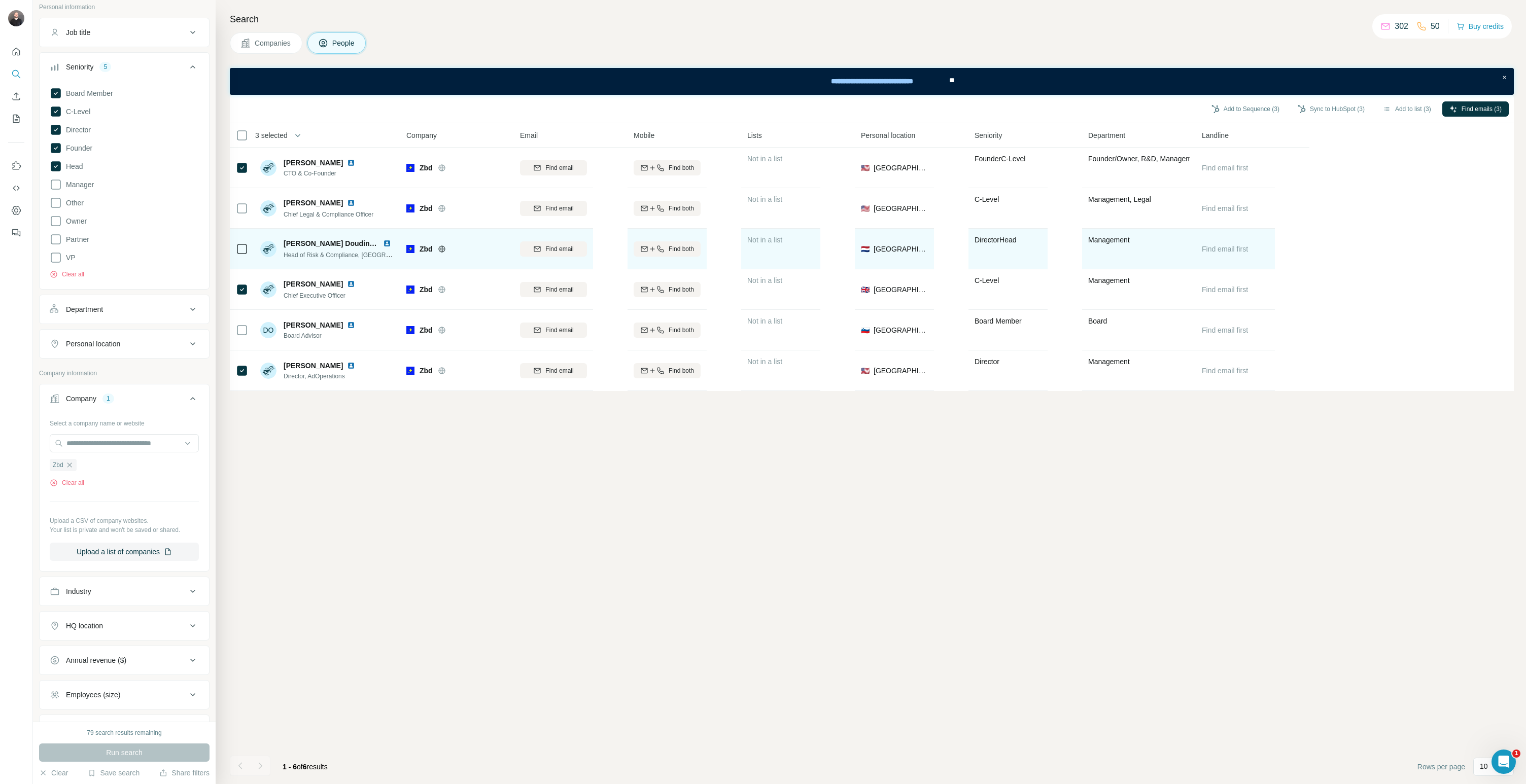
click at [387, 241] on img at bounding box center [387, 243] width 8 height 8
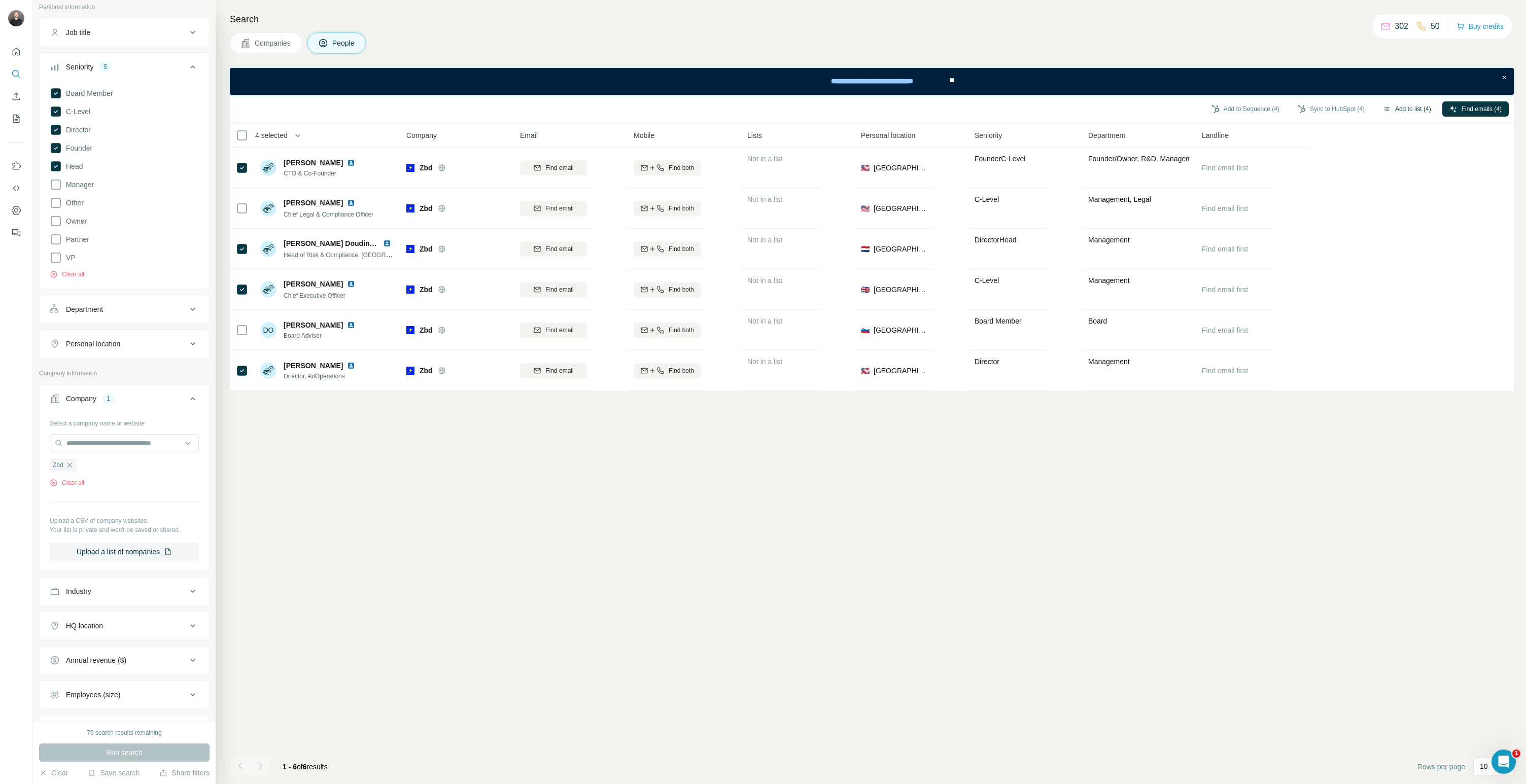
click at [1387, 113] on button "Add to list (4)" at bounding box center [1407, 109] width 62 height 15
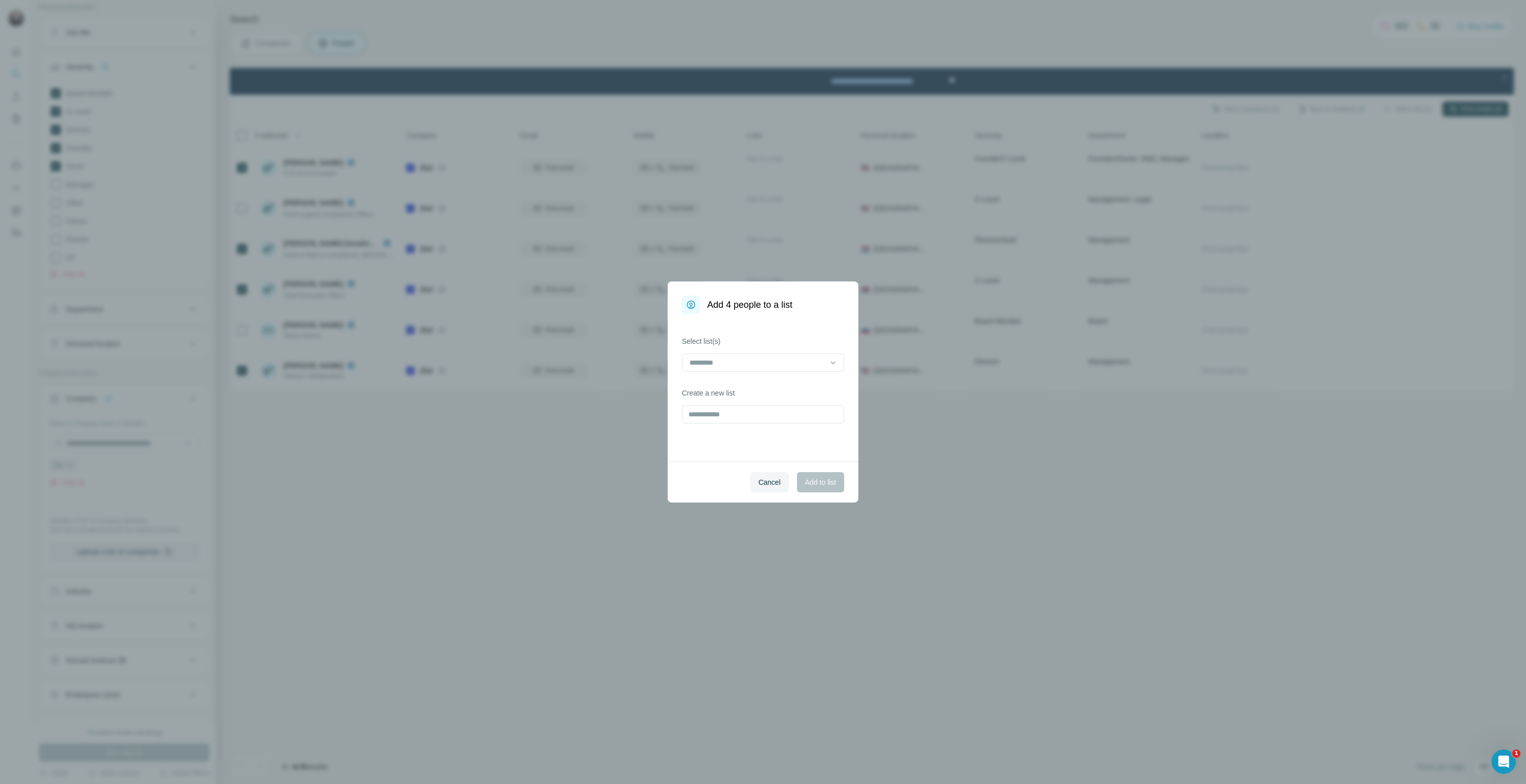
click at [762, 350] on div "Select list(s)" at bounding box center [763, 354] width 162 height 36
click at [755, 361] on input at bounding box center [756, 362] width 137 height 11
click at [726, 390] on p "ESMA CASP" at bounding box center [711, 385] width 41 height 10
click at [814, 489] on button "Add to list" at bounding box center [820, 482] width 47 height 20
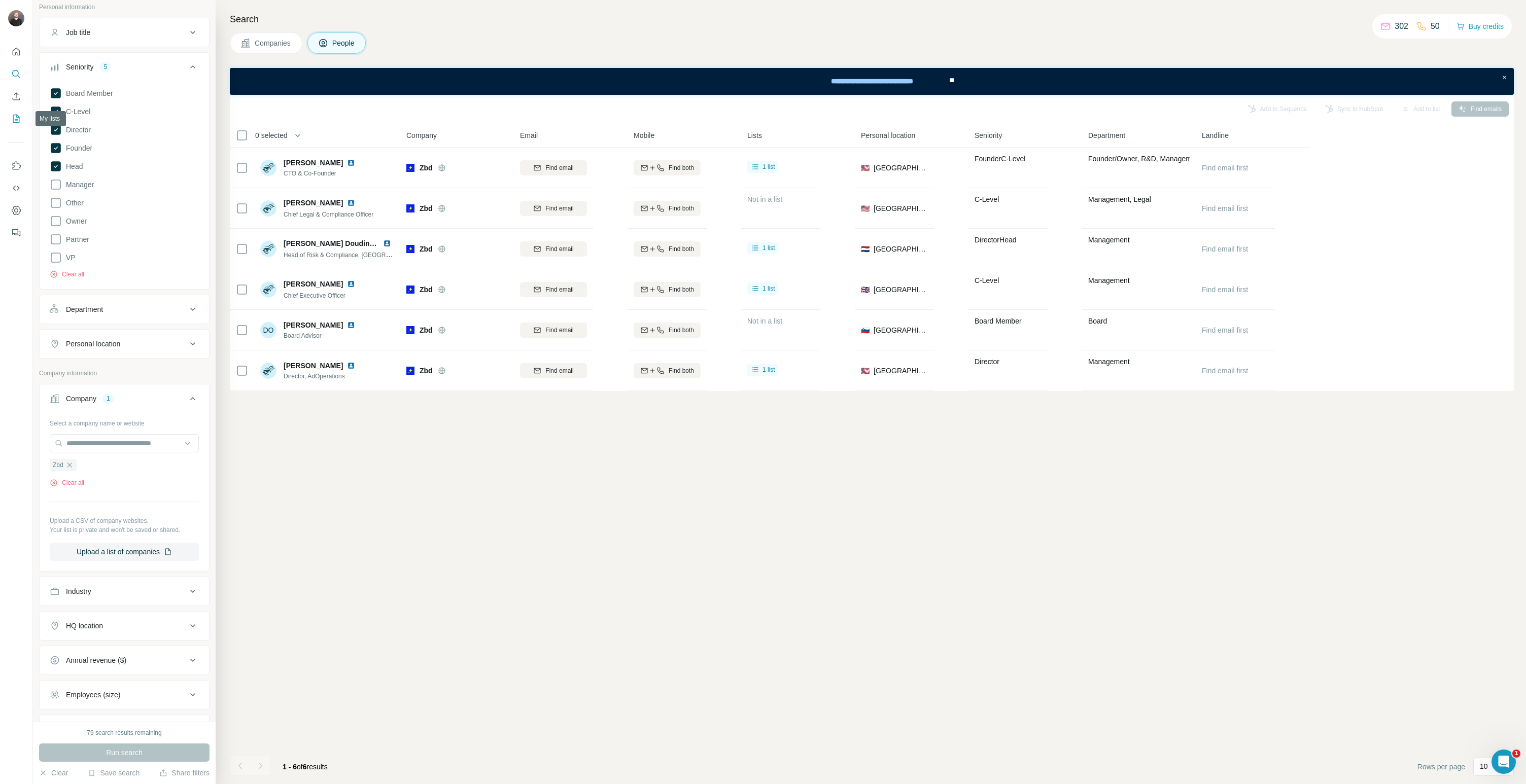
click at [16, 120] on icon "My lists" at bounding box center [16, 118] width 10 height 10
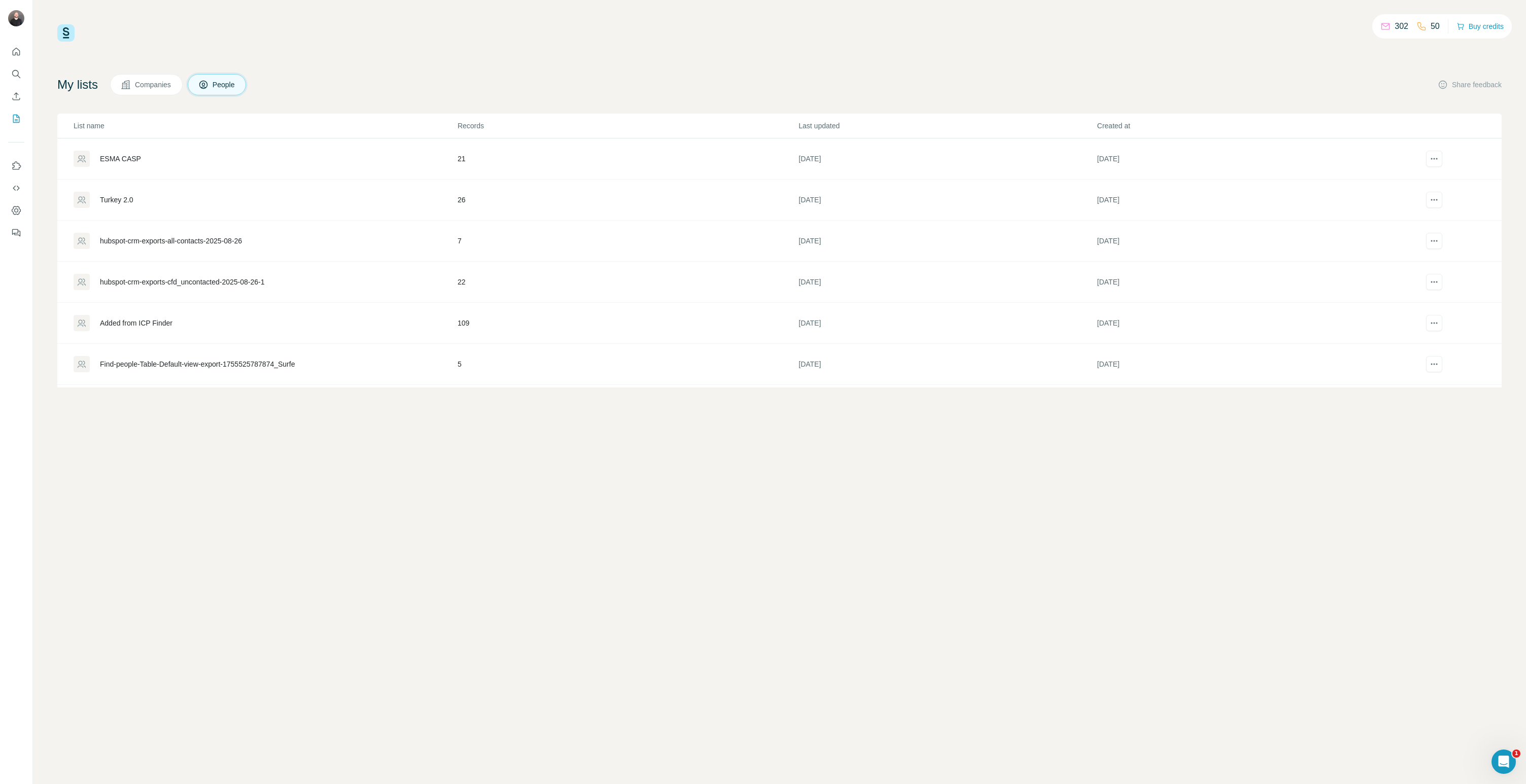
click at [132, 197] on div "Turkey 2.0" at bounding box center [117, 200] width 34 height 10
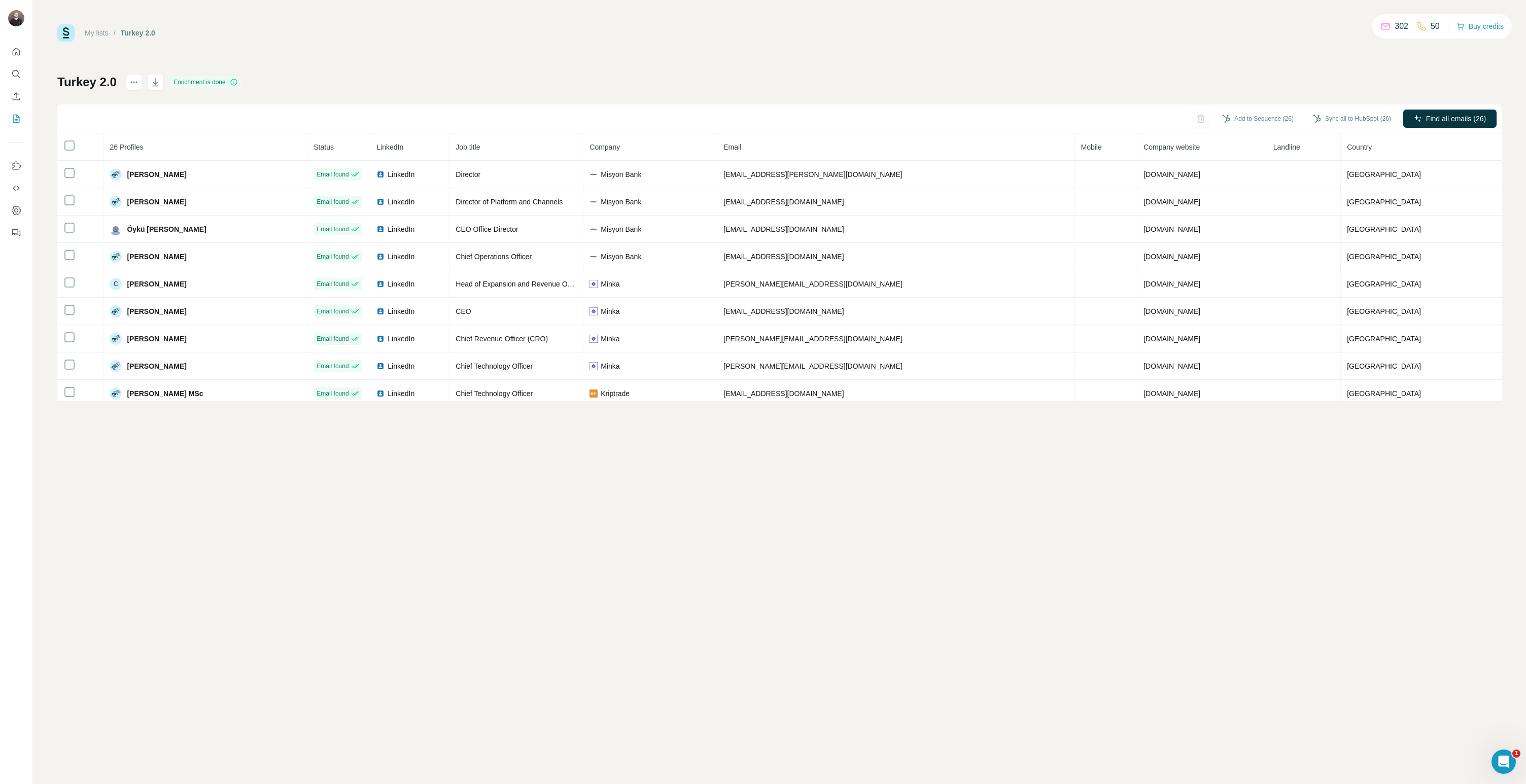
click at [5, 71] on div at bounding box center [16, 139] width 33 height 205
click at [5, 72] on div at bounding box center [16, 139] width 33 height 205
click at [7, 72] on div at bounding box center [16, 139] width 33 height 205
click at [16, 73] on icon "Search" at bounding box center [16, 73] width 10 height 10
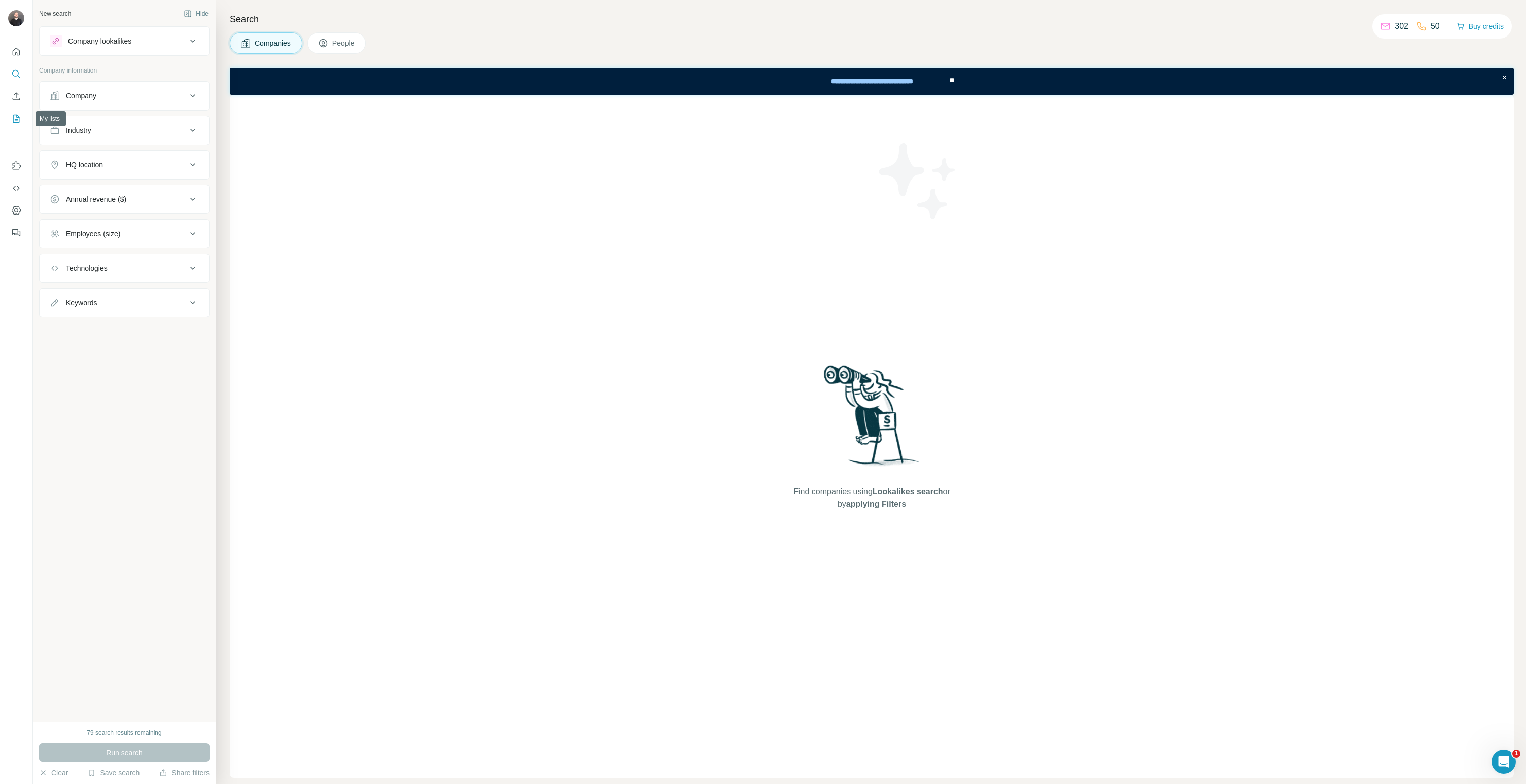
click at [17, 115] on icon "My lists" at bounding box center [16, 118] width 10 height 10
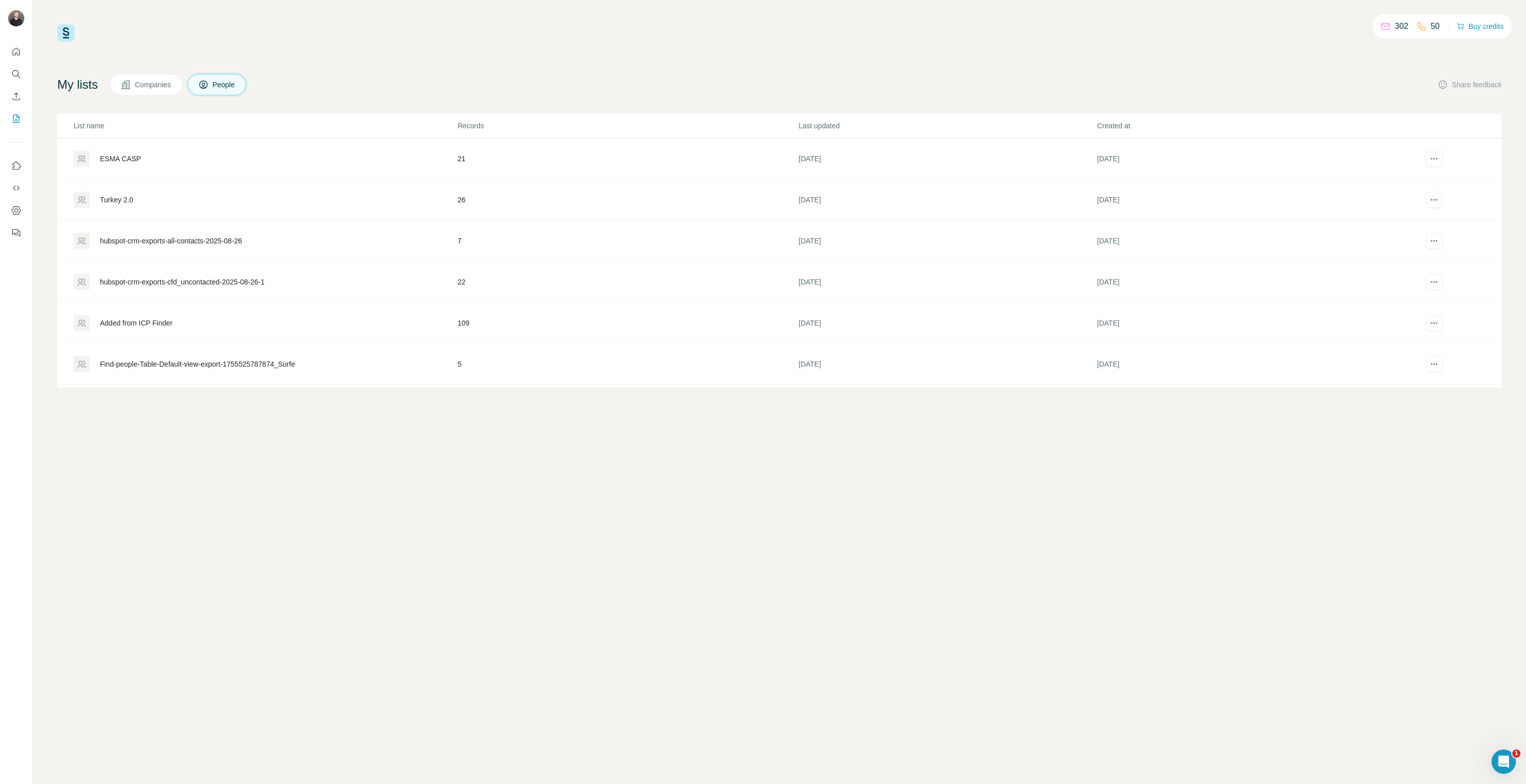
click at [171, 169] on td "ESMA CASP" at bounding box center [257, 159] width 400 height 41
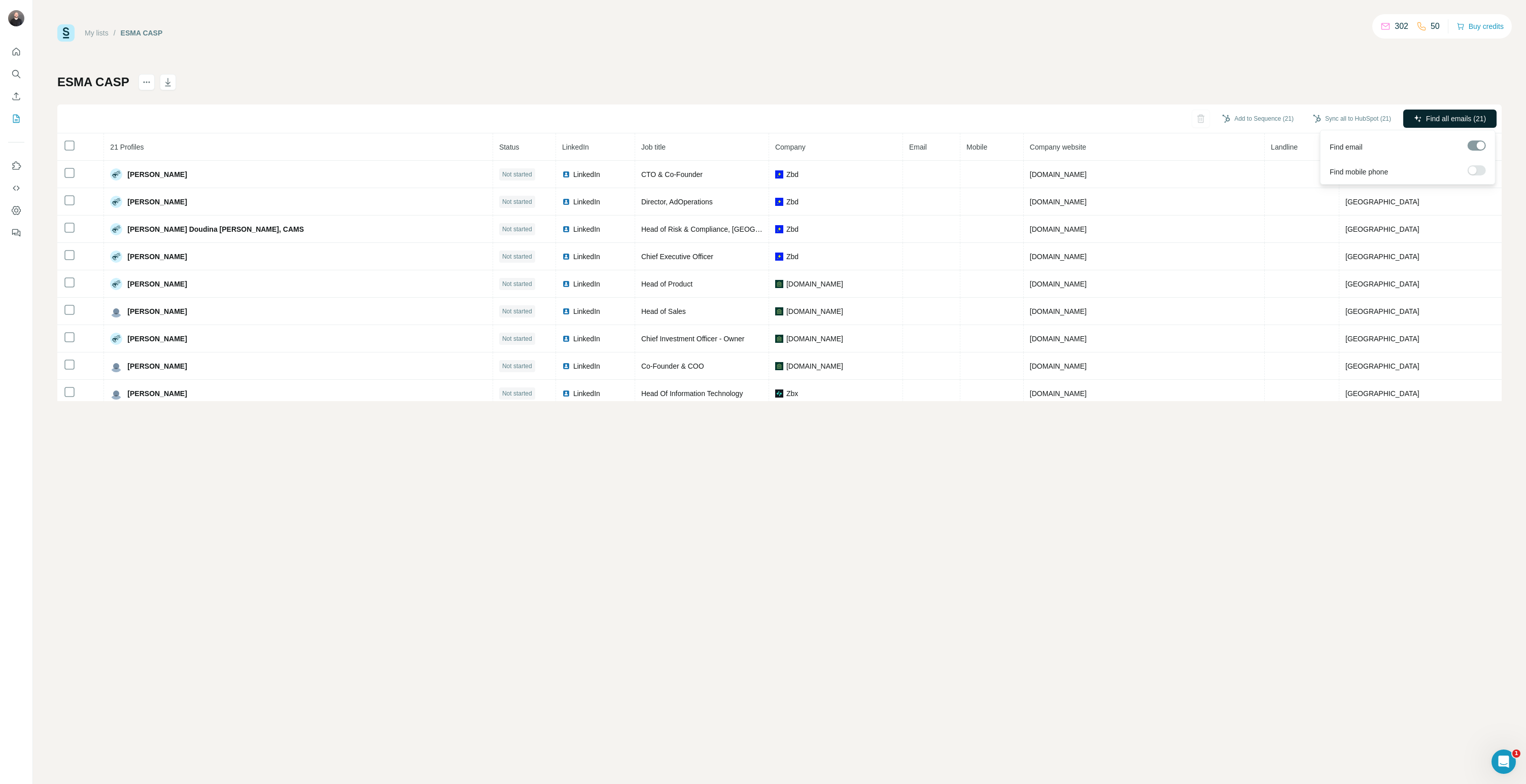
click at [1429, 115] on span "Find all emails (21)" at bounding box center [1456, 118] width 60 height 10
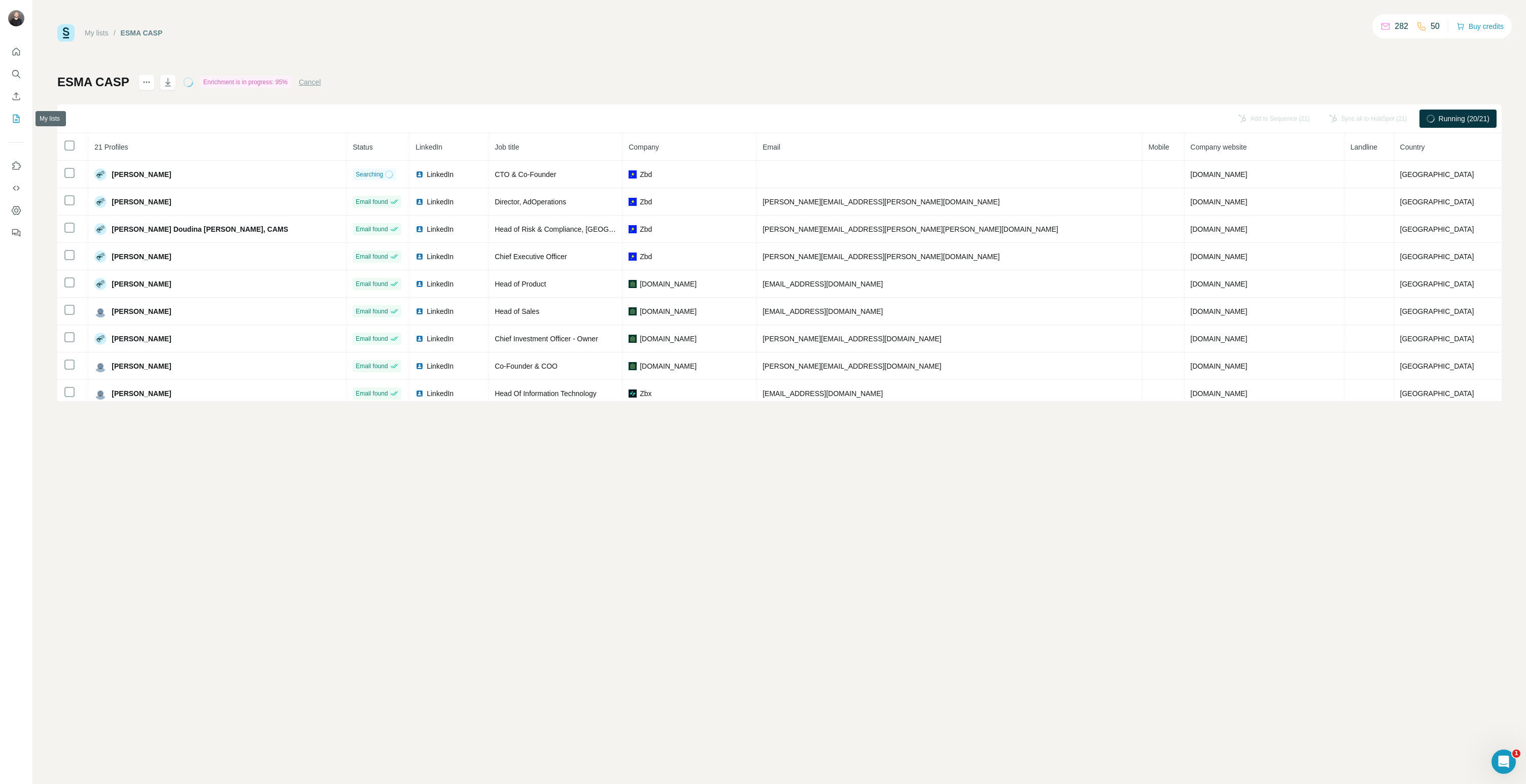
click at [16, 120] on icon "My lists" at bounding box center [16, 118] width 10 height 10
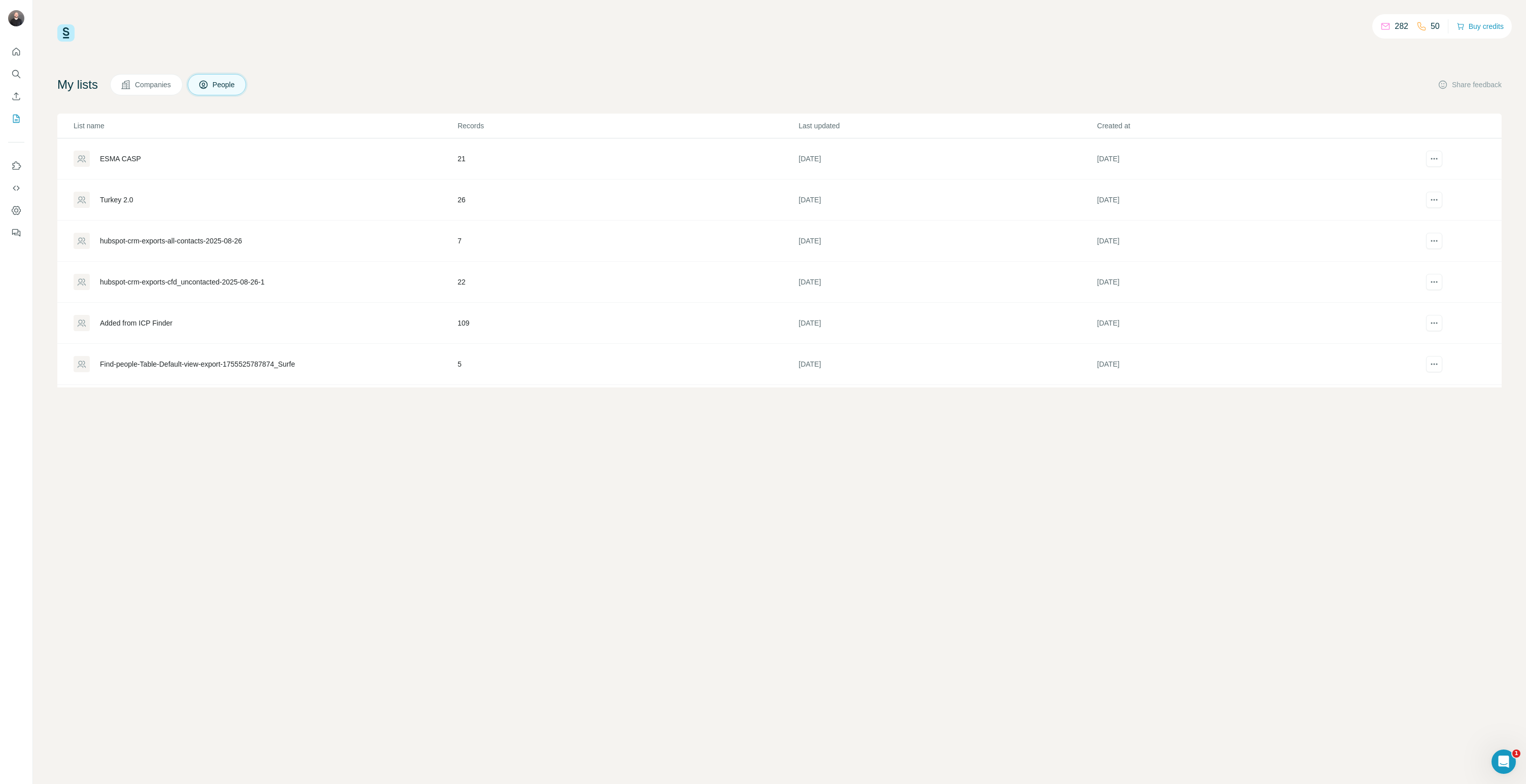
click at [217, 207] on div "Turkey 2.0" at bounding box center [265, 200] width 383 height 16
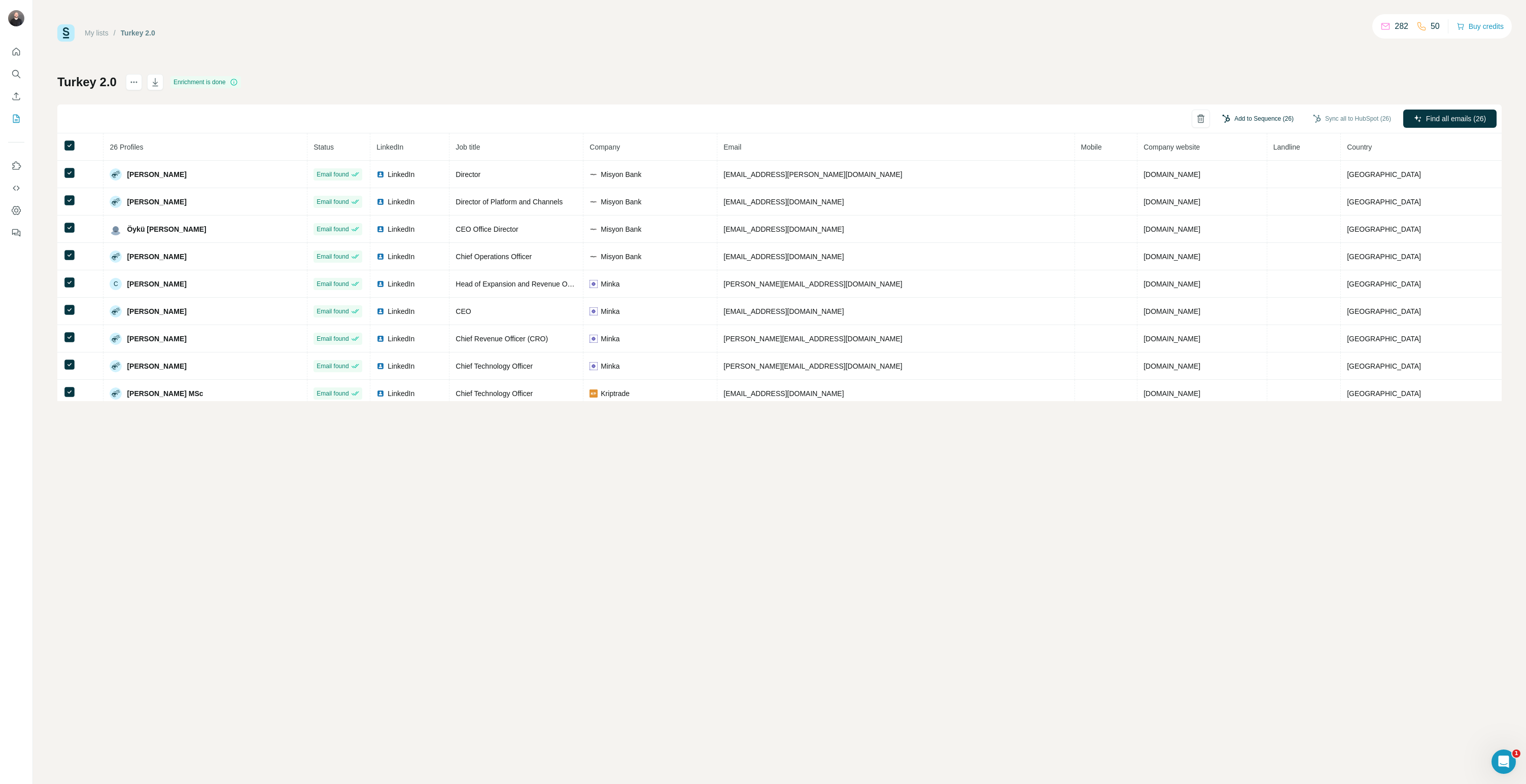
click at [1266, 115] on button "Add to Sequence (26)" at bounding box center [1258, 119] width 86 height 15
click at [1233, 154] on input "text" at bounding box center [1208, 149] width 169 height 18
click at [1236, 175] on div "Turkey 2.0" at bounding box center [1207, 172] width 164 height 18
type input "**********"
click at [1262, 224] on button "Add to Sequence (26)" at bounding box center [1208, 223] width 169 height 18
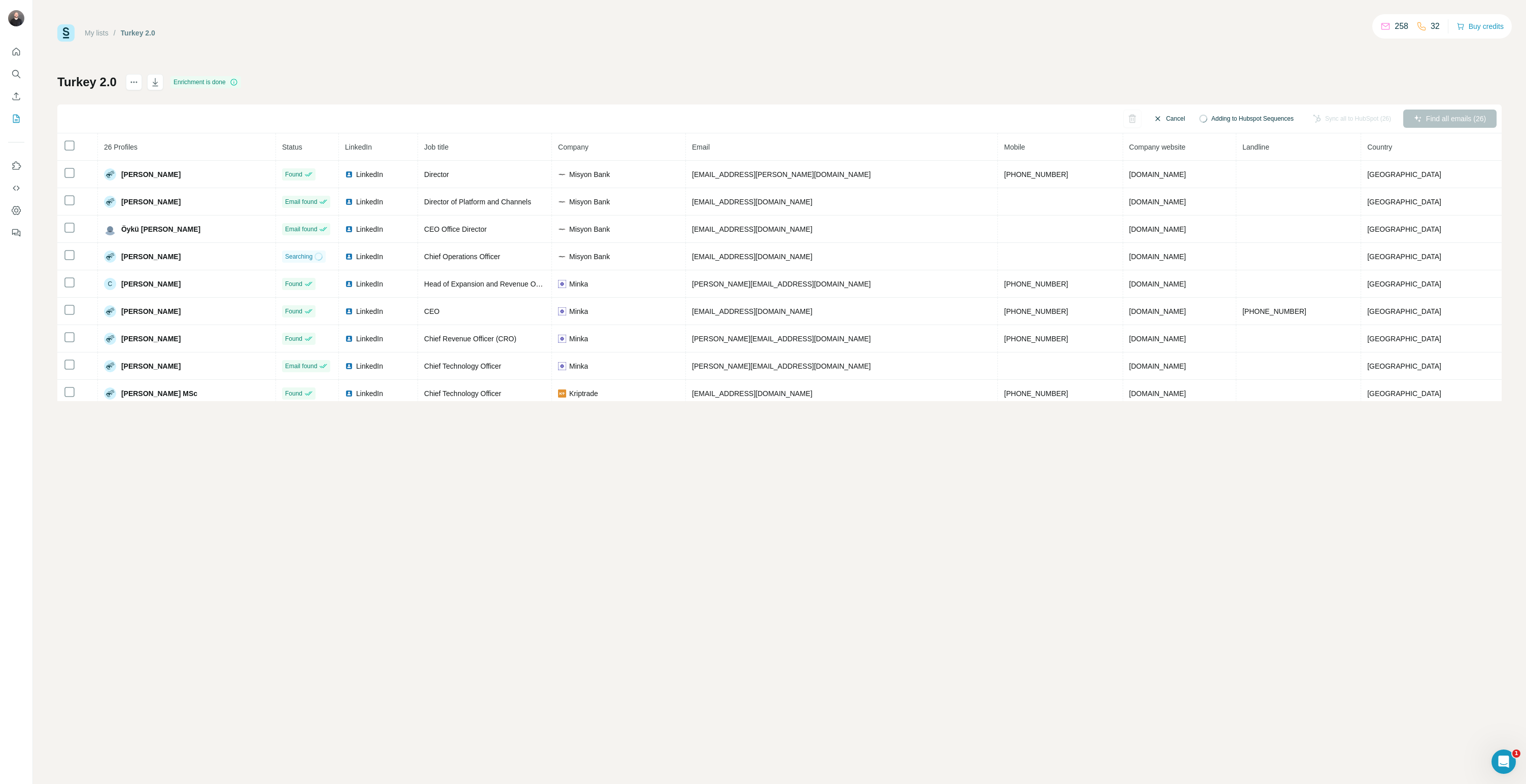
click at [1172, 126] on button "Cancel" at bounding box center [1169, 118] width 45 height 18
click at [73, 150] on icon at bounding box center [69, 146] width 12 height 12
click at [1352, 117] on button "Sync all to HubSpot (26)" at bounding box center [1352, 119] width 92 height 15
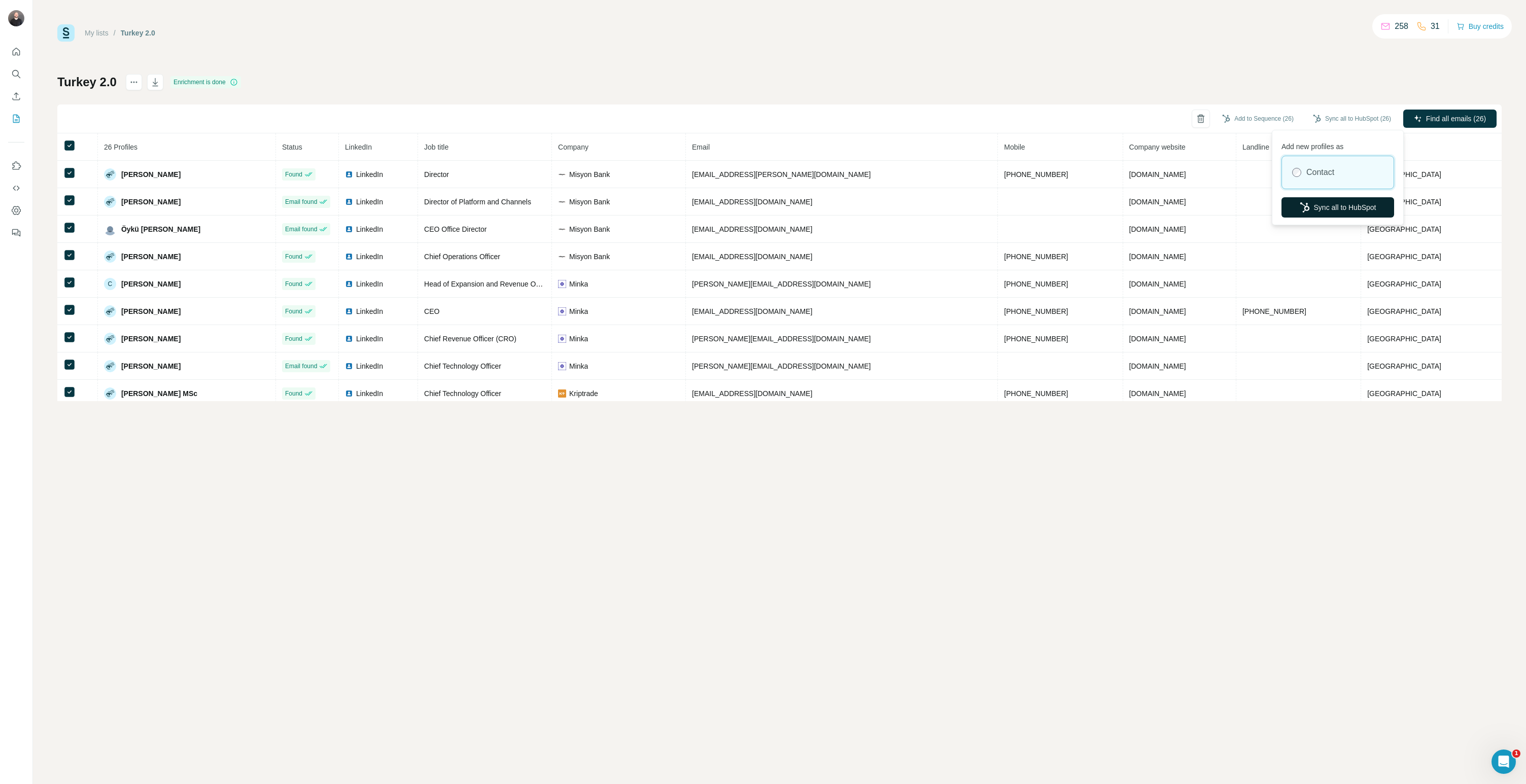
click at [1358, 214] on button "Sync all to HubSpot" at bounding box center [1338, 207] width 113 height 20
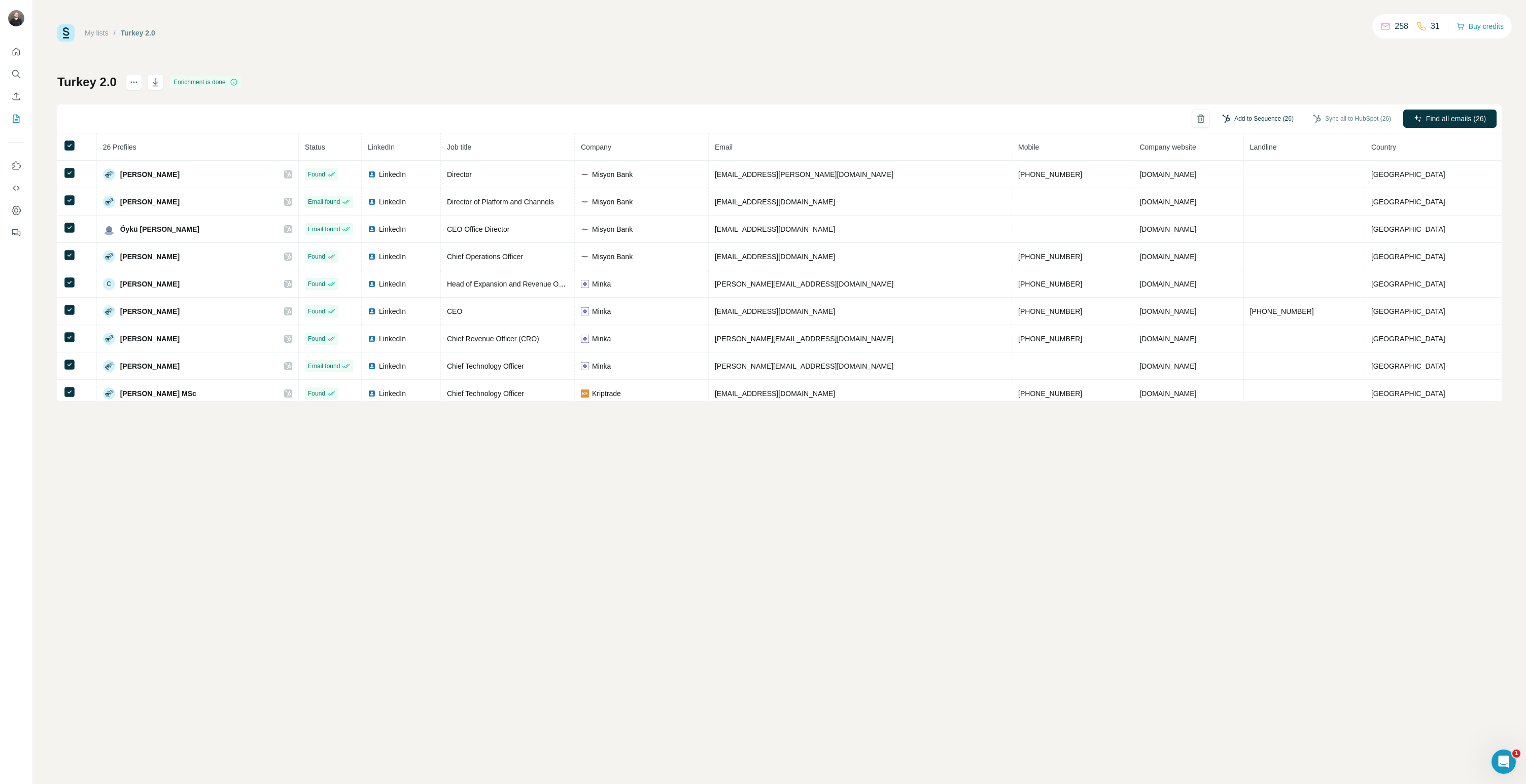
click at [1242, 117] on button "Add to Sequence (26)" at bounding box center [1258, 119] width 86 height 15
click at [1235, 146] on input "text" at bounding box center [1208, 149] width 169 height 18
click at [1220, 172] on div "Turkey 2.0" at bounding box center [1207, 172] width 164 height 18
type input "**********"
click at [1214, 219] on button "Add to Sequence (26)" at bounding box center [1208, 223] width 169 height 18
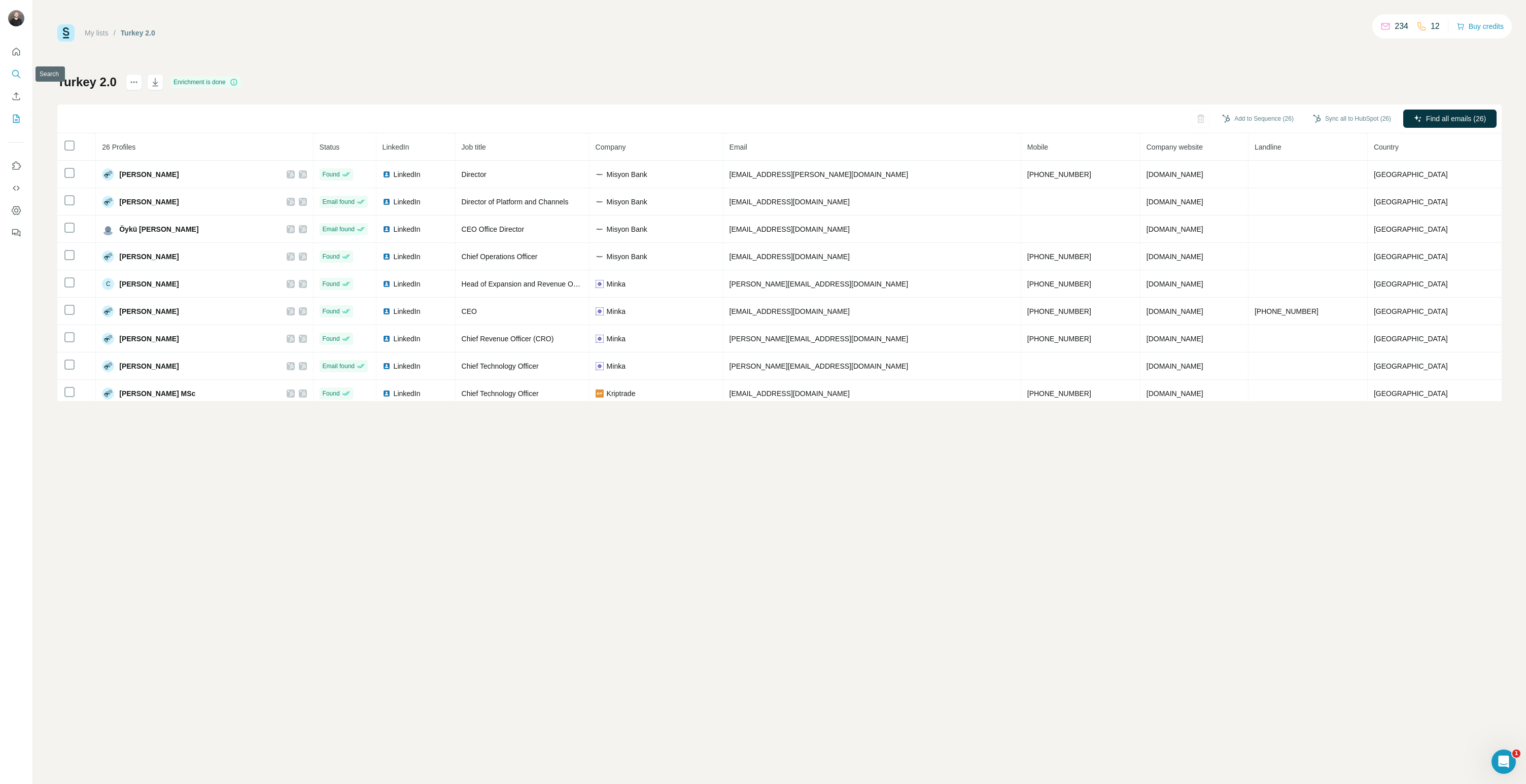
click at [21, 71] on button "Search" at bounding box center [16, 74] width 16 height 18
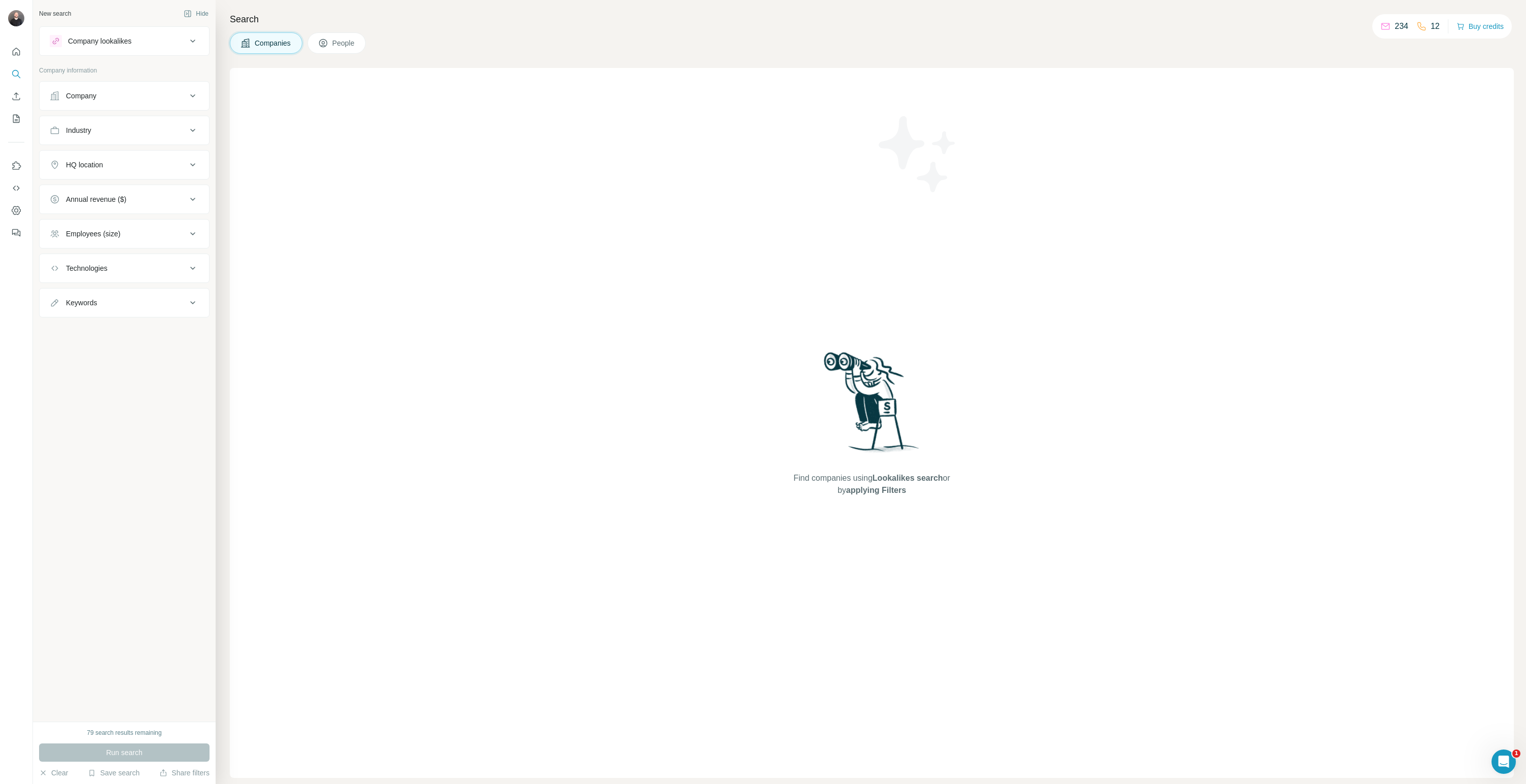
click at [5, 54] on div at bounding box center [16, 139] width 33 height 205
click at [15, 53] on icon "Quick start" at bounding box center [16, 51] width 8 height 8
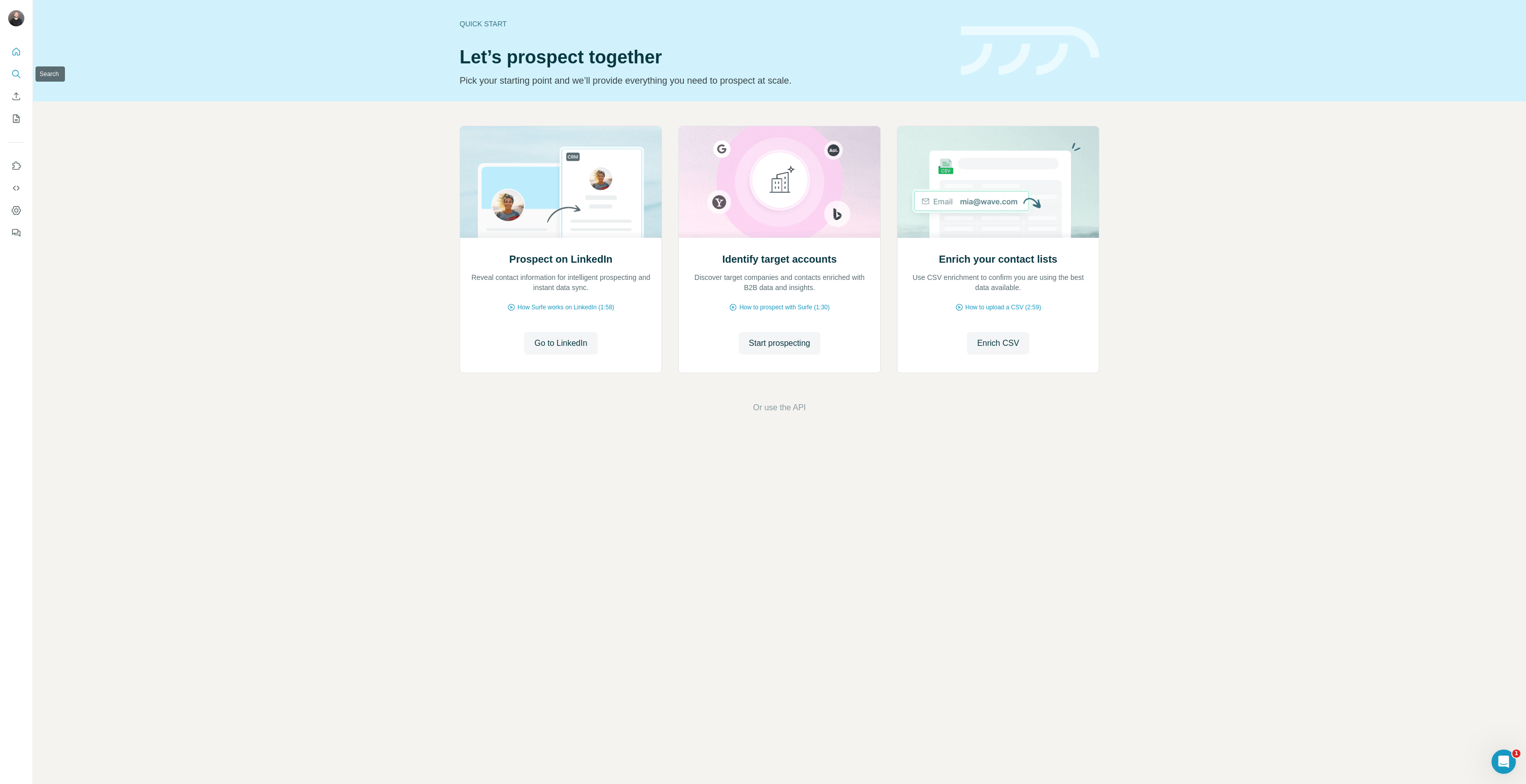
click at [15, 79] on icon "Search" at bounding box center [16, 73] width 10 height 10
